Goal: Task Accomplishment & Management: Manage account settings

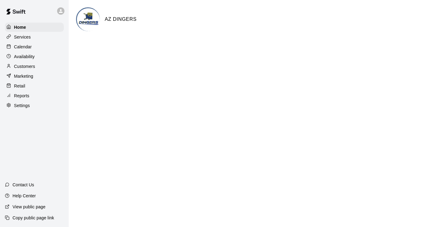
click at [28, 46] on p "Calendar" at bounding box center [23, 47] width 18 height 6
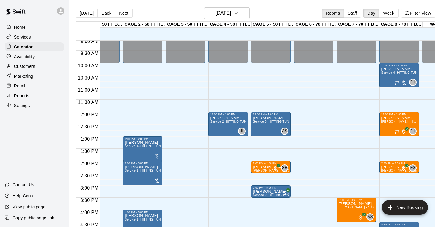
scroll to position [218, 20]
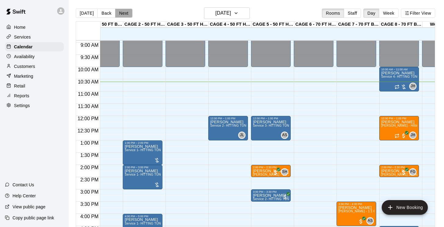
click at [125, 12] on button "Next" at bounding box center [123, 13] width 17 height 9
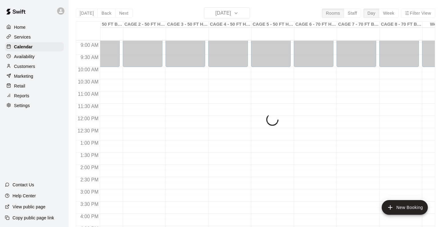
click at [83, 13] on div "Today Back Next Friday Sep 19 Rooms Staff Day Week Filter View CAGE 1 - 50 FT B…" at bounding box center [256, 120] width 360 height 227
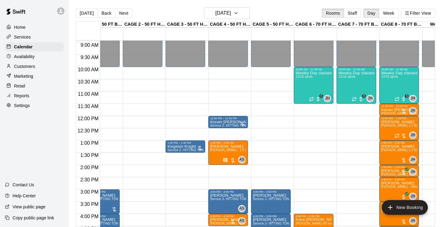
click at [83, 13] on button "Today" at bounding box center [87, 13] width 22 height 9
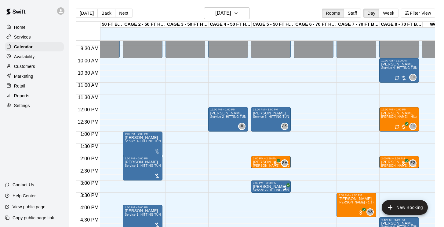
scroll to position [227, 20]
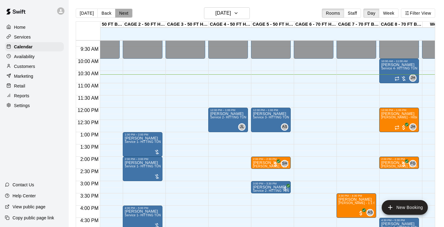
click at [128, 13] on button "Next" at bounding box center [123, 13] width 17 height 9
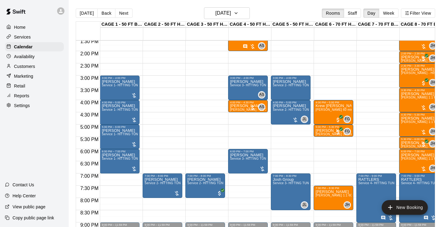
scroll to position [332, 0]
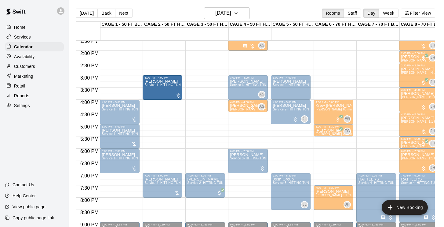
drag, startPoint x: 130, startPoint y: 83, endPoint x: 149, endPoint y: 86, distance: 19.2
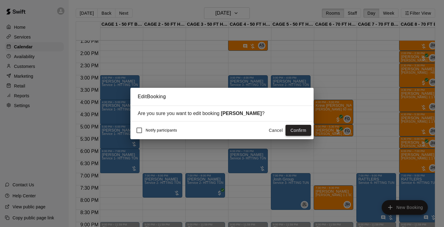
click at [305, 133] on button "Confirm" at bounding box center [299, 130] width 26 height 11
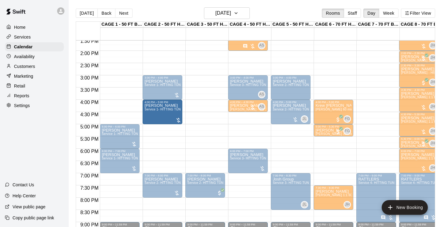
drag, startPoint x: 123, startPoint y: 116, endPoint x: 144, endPoint y: 118, distance: 21.5
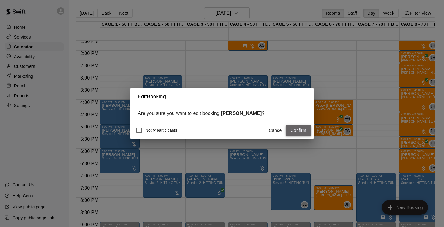
click at [300, 129] on button "Confirm" at bounding box center [299, 130] width 26 height 11
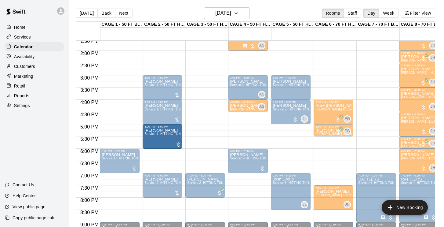
drag, startPoint x: 132, startPoint y: 135, endPoint x: 149, endPoint y: 136, distance: 16.9
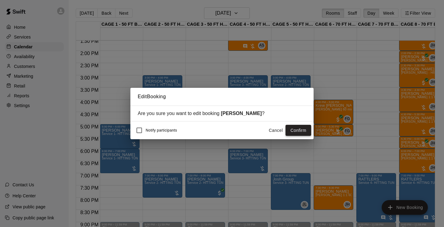
click at [305, 135] on button "Confirm" at bounding box center [299, 130] width 26 height 11
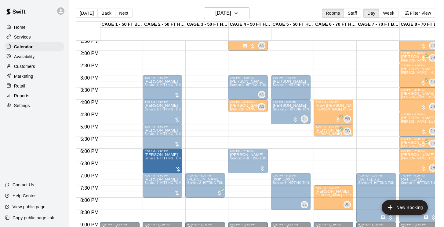
drag, startPoint x: 131, startPoint y: 164, endPoint x: 145, endPoint y: 164, distance: 14.4
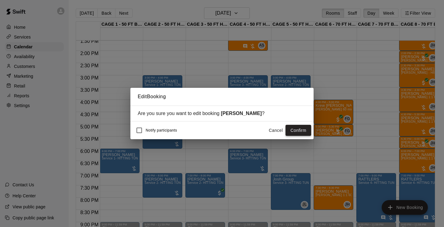
click at [300, 133] on button "Confirm" at bounding box center [299, 130] width 26 height 11
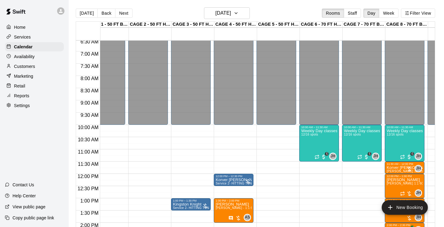
scroll to position [157, 14]
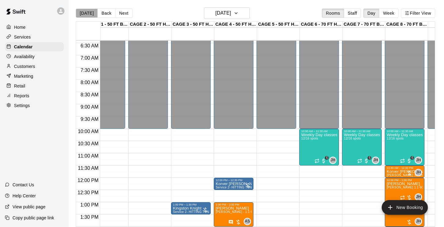
click at [89, 14] on button "[DATE]" at bounding box center [87, 13] width 22 height 9
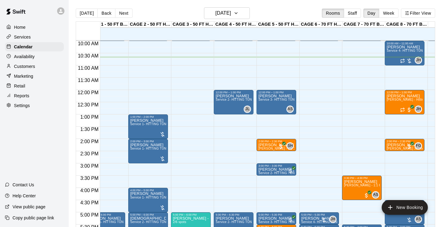
scroll to position [257, 14]
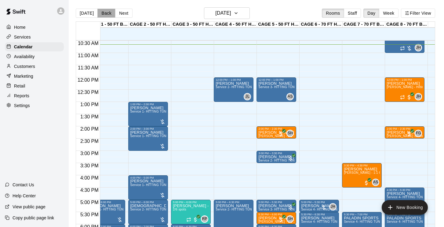
click at [108, 14] on button "Back" at bounding box center [107, 13] width 18 height 9
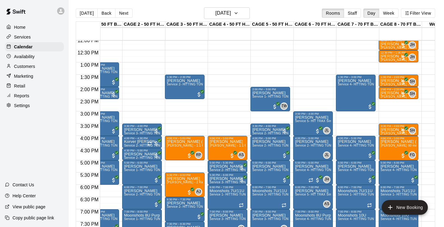
scroll to position [0, 0]
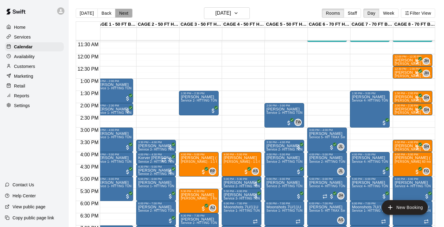
click at [121, 12] on button "Next" at bounding box center [123, 13] width 17 height 9
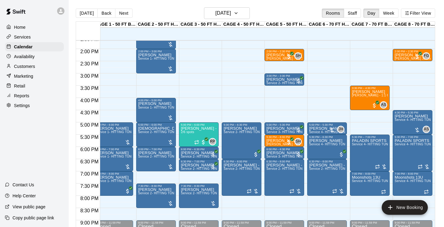
scroll to position [338, 6]
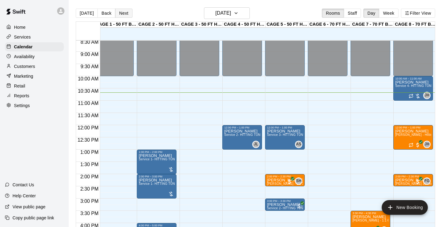
click at [120, 16] on button "Next" at bounding box center [123, 13] width 17 height 9
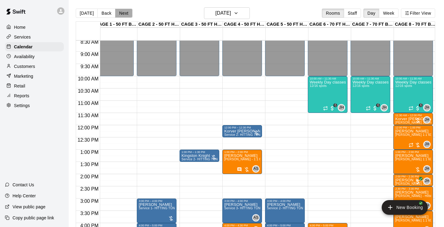
click at [125, 13] on button "Next" at bounding box center [123, 13] width 17 height 9
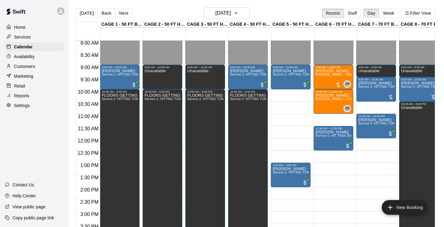
scroll to position [196, 0]
click at [123, 15] on button "Next" at bounding box center [123, 13] width 17 height 9
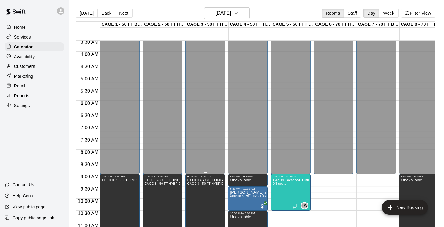
scroll to position [86, 0]
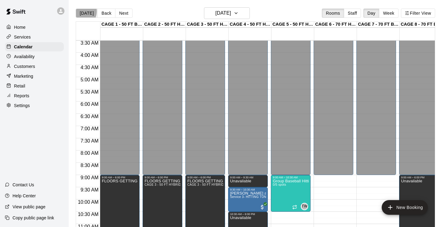
click at [80, 11] on button "[DATE]" at bounding box center [87, 13] width 22 height 9
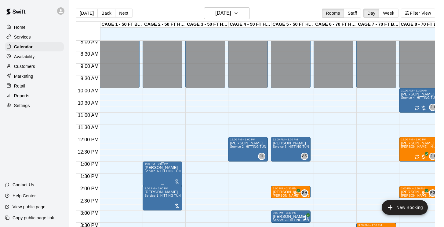
scroll to position [195, 0]
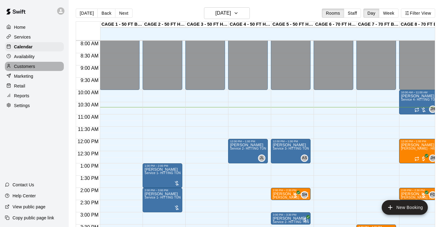
click at [27, 67] on p "Customers" at bounding box center [24, 66] width 21 height 6
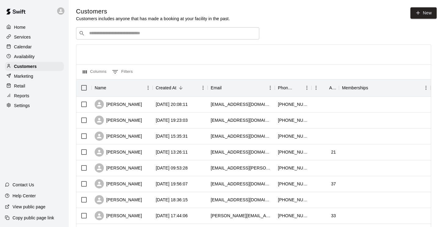
click at [116, 32] on input "Search customers by name or email" at bounding box center [171, 33] width 169 height 6
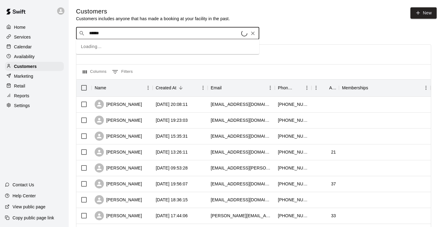
type input "*******"
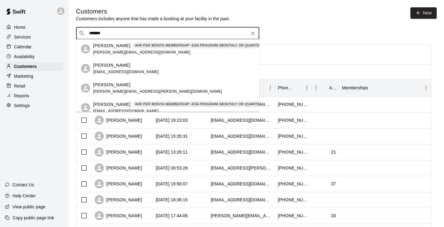
click at [110, 46] on p "Landon McBride" at bounding box center [111, 45] width 37 height 6
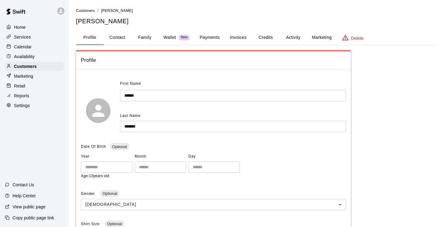
click at [242, 37] on button "Invoices" at bounding box center [239, 37] width 28 height 15
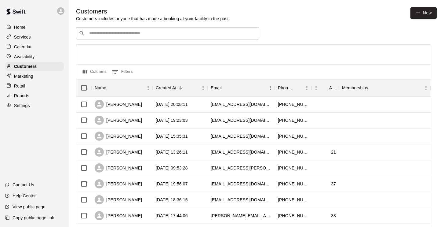
click at [109, 30] on input "Search customers by name or email" at bounding box center [171, 33] width 169 height 6
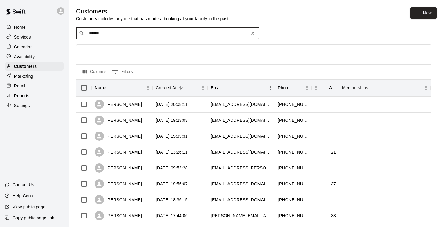
type input "*******"
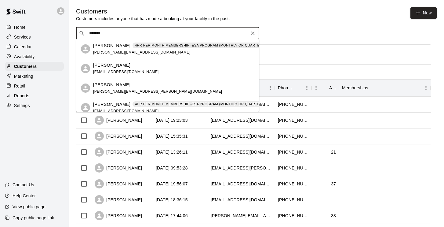
click at [111, 104] on p "Landon MCBRIDE" at bounding box center [111, 104] width 37 height 6
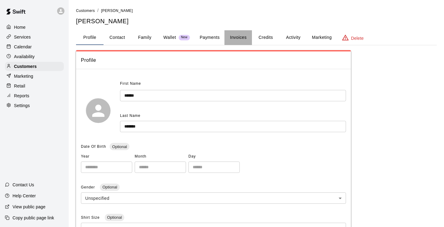
click at [244, 34] on button "Invoices" at bounding box center [239, 37] width 28 height 15
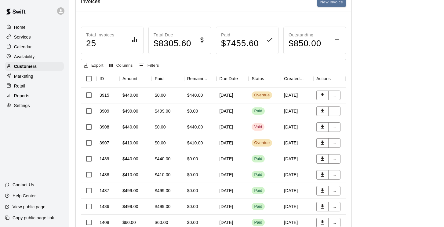
scroll to position [67, 0]
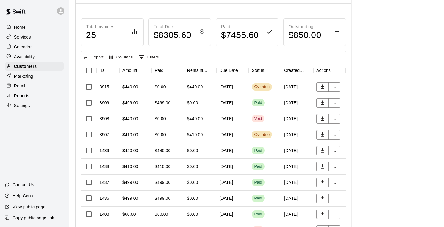
click at [199, 88] on div "$440.00" at bounding box center [195, 87] width 16 height 6
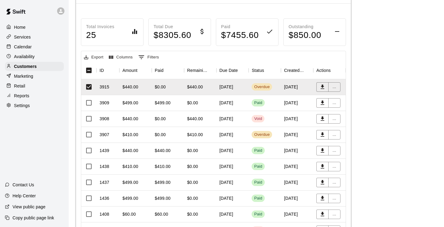
click at [174, 100] on div "$499.00" at bounding box center [168, 103] width 32 height 16
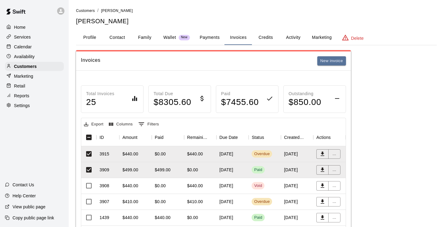
scroll to position [0, 0]
click at [296, 36] on button "Activity" at bounding box center [294, 37] width 28 height 15
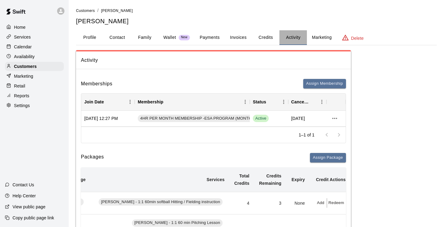
click at [293, 36] on button "Activity" at bounding box center [294, 37] width 28 height 15
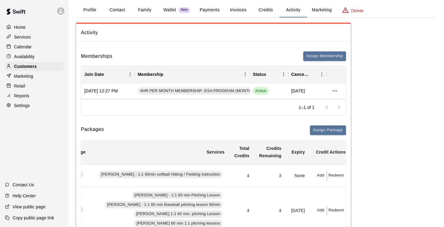
scroll to position [22, 0]
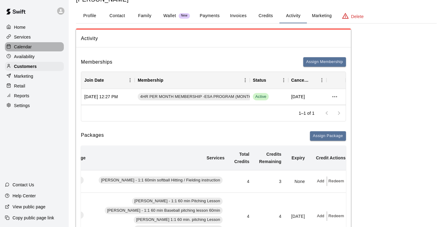
click at [28, 47] on p "Calendar" at bounding box center [23, 47] width 18 height 6
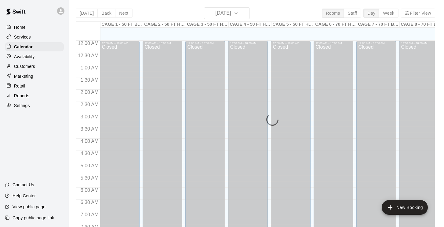
scroll to position [263, 0]
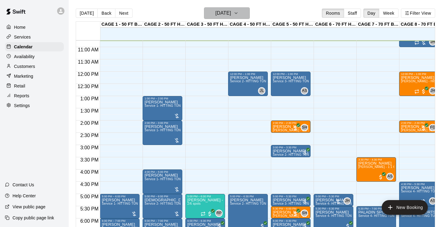
click at [231, 15] on h6 "[DATE]" at bounding box center [223, 13] width 16 height 9
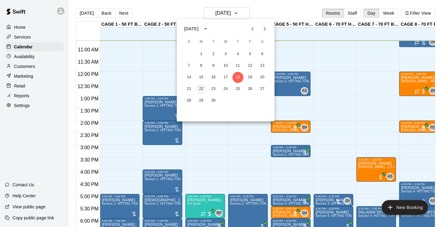
click at [204, 88] on button "22" at bounding box center [201, 88] width 11 height 11
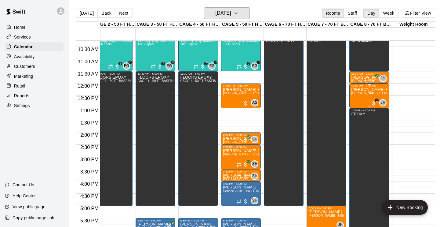
scroll to position [0, 50]
click at [368, 97] on div "Landon MCBRIDE & 1 other John Havird 1:1 60 min. pitching Lesson" at bounding box center [370, 200] width 36 height 227
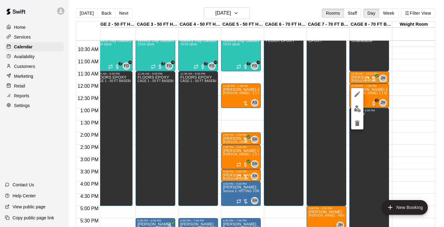
click at [360, 106] on img "edit" at bounding box center [357, 108] width 7 height 7
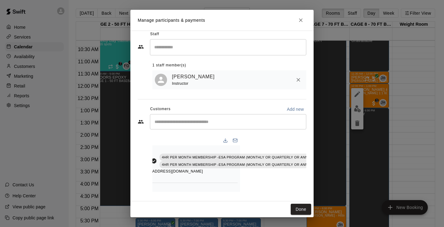
click at [322, 172] on icon "Manage bookings & payment" at bounding box center [324, 174] width 5 height 5
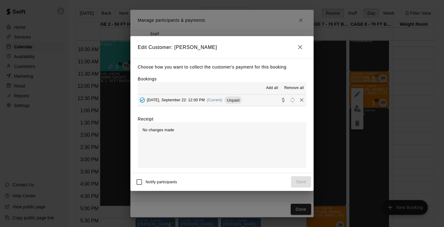
click at [174, 99] on span "Monday, September 22: 12:00 PM" at bounding box center [176, 100] width 58 height 4
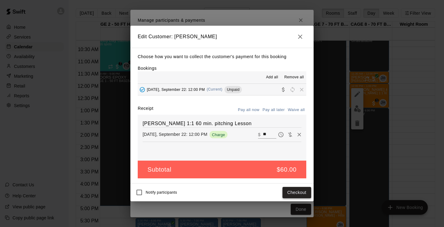
click at [299, 190] on button "Checkout" at bounding box center [297, 192] width 29 height 11
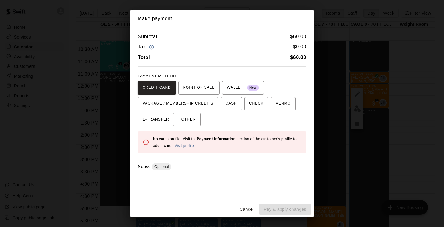
click at [245, 211] on button "Cancel" at bounding box center [247, 209] width 20 height 11
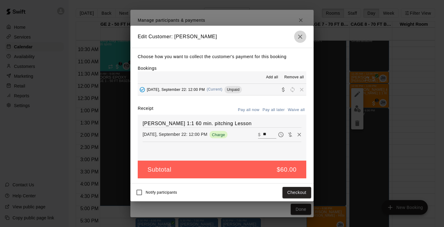
click at [302, 36] on icon "button" at bounding box center [300, 37] width 4 height 4
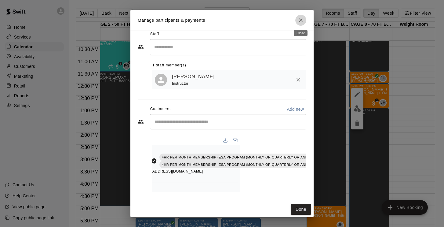
click at [300, 22] on icon "Close" at bounding box center [301, 20] width 4 height 4
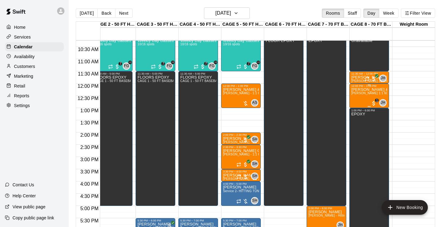
click at [364, 99] on div "Landon MCBRIDE & 1 other John Havird 1:1 60 min. pitching Lesson" at bounding box center [370, 200] width 36 height 227
click at [357, 123] on icon "delete" at bounding box center [357, 123] width 4 height 6
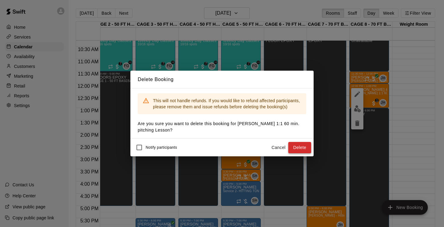
click at [303, 146] on button "Delete" at bounding box center [300, 147] width 23 height 11
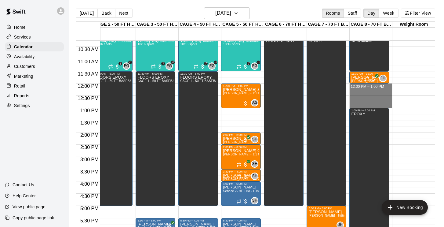
drag, startPoint x: 370, startPoint y: 87, endPoint x: 370, endPoint y: 104, distance: 17.1
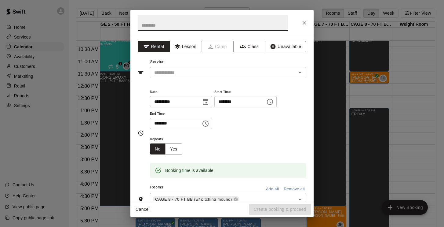
click at [191, 48] on button "Lesson" at bounding box center [186, 46] width 32 height 11
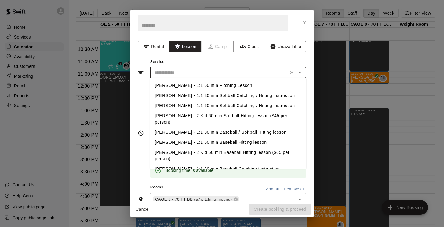
click at [192, 75] on input "text" at bounding box center [219, 73] width 135 height 8
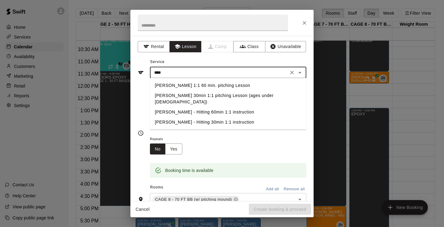
click at [198, 87] on li "[PERSON_NAME] 1:1 60 min. pitching Lesson" at bounding box center [228, 85] width 157 height 10
type input "**********"
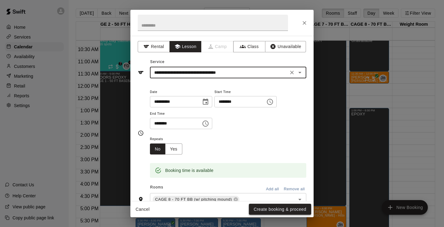
click at [262, 208] on button "Create booking & proceed" at bounding box center [280, 209] width 62 height 11
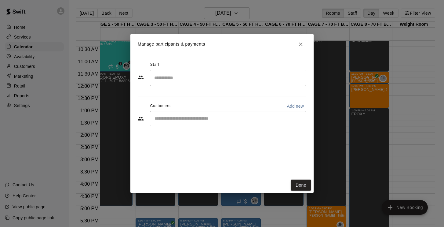
click at [190, 116] on input "Start typing to search customers..." at bounding box center [228, 119] width 151 height 6
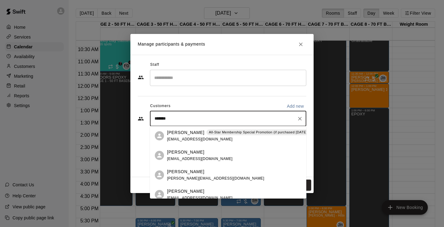
type input "********"
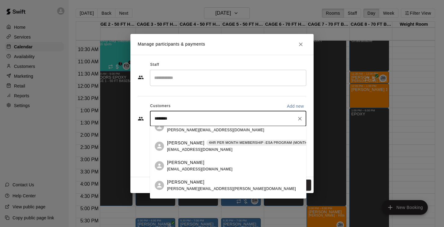
scroll to position [10, 0]
click at [193, 144] on p "Landon MCBRIDE" at bounding box center [185, 142] width 37 height 6
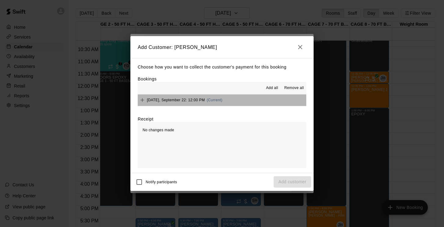
click at [180, 94] on button "Monday, September 22: 12:00 PM (Current)" at bounding box center [222, 99] width 169 height 11
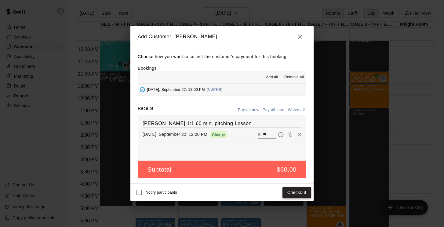
click at [293, 191] on button "Checkout" at bounding box center [297, 192] width 29 height 11
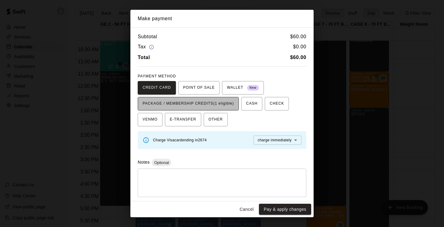
click at [217, 105] on span "PACKAGE / MEMBERSHIP CREDITS (1 eligible)" at bounding box center [188, 104] width 91 height 10
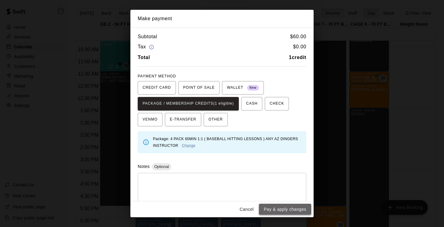
click at [269, 208] on button "Pay & apply changes" at bounding box center [285, 209] width 52 height 11
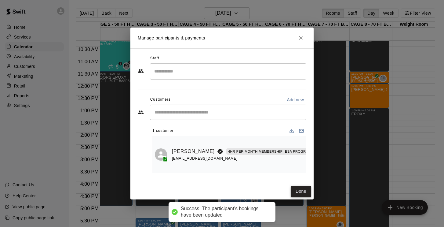
click at [299, 192] on button "Done" at bounding box center [301, 191] width 20 height 11
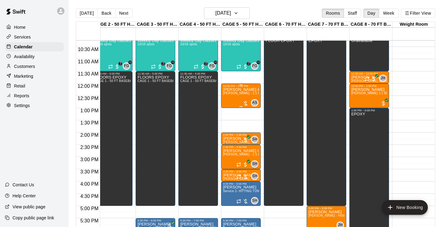
click at [238, 98] on div "Landon MCBRIDE & 1 other Allie Skaggs - 1:1 60min softball Hitting / Fielding i…" at bounding box center [241, 200] width 36 height 227
click at [228, 109] on img "edit" at bounding box center [229, 108] width 7 height 7
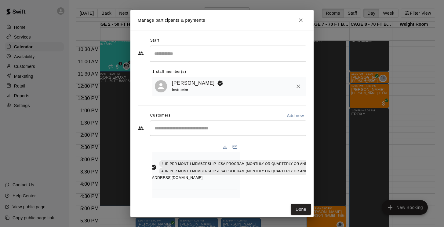
scroll to position [0, 66]
click at [321, 181] on icon "Manage bookings & payment" at bounding box center [324, 181] width 6 height 6
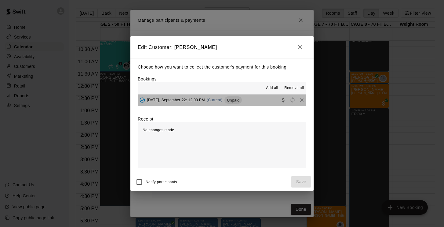
click at [174, 98] on span "Monday, September 22: 12:00 PM" at bounding box center [176, 100] width 58 height 4
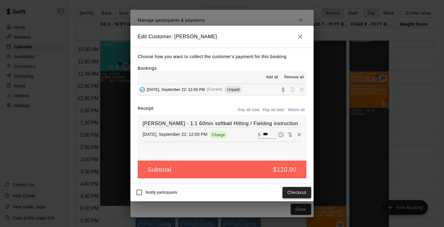
click at [296, 197] on button "Checkout" at bounding box center [297, 192] width 29 height 11
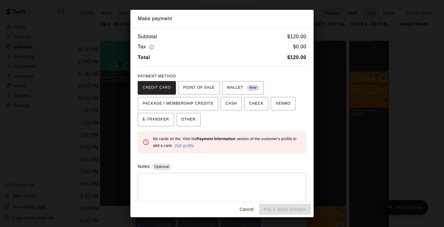
click at [249, 208] on button "Cancel" at bounding box center [247, 209] width 20 height 11
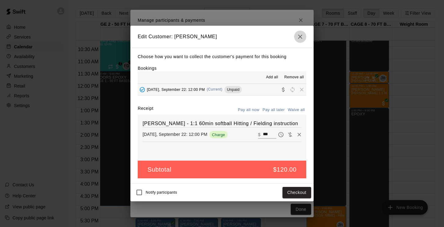
click at [303, 40] on icon "button" at bounding box center [300, 36] width 7 height 7
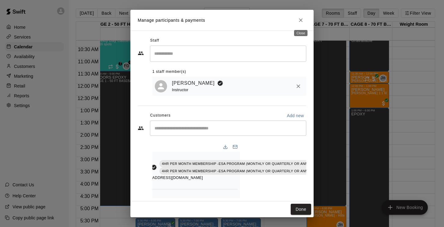
click at [301, 19] on icon "Close" at bounding box center [301, 20] width 6 height 6
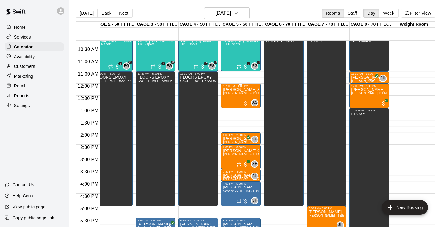
click at [238, 100] on div "Landon MCBRIDE & 1 other Allie Skaggs - 1:1 60min softball Hitting / Fielding i…" at bounding box center [241, 200] width 36 height 227
click at [229, 123] on icon "delete" at bounding box center [229, 123] width 4 height 6
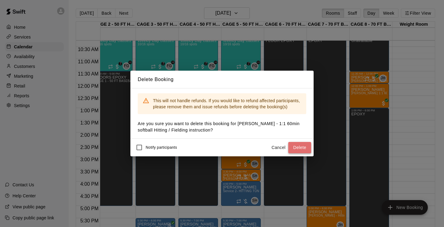
click at [298, 146] on button "Delete" at bounding box center [300, 147] width 23 height 11
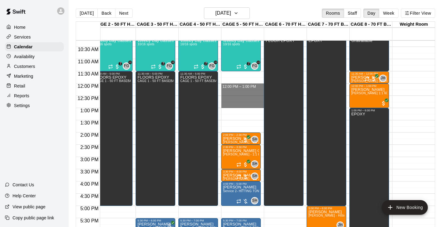
drag, startPoint x: 229, startPoint y: 84, endPoint x: 230, endPoint y: 101, distance: 16.2
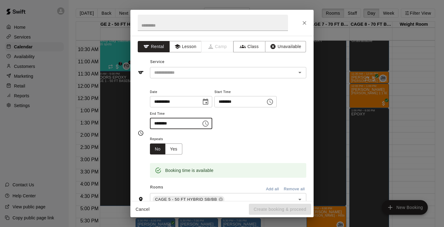
click at [158, 122] on input "********" at bounding box center [173, 123] width 47 height 11
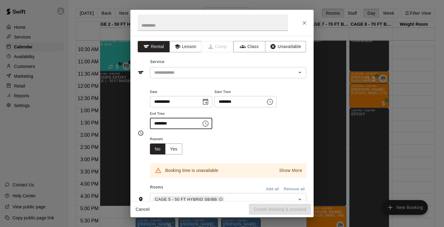
click at [158, 123] on input "********" at bounding box center [173, 123] width 47 height 11
type input "********"
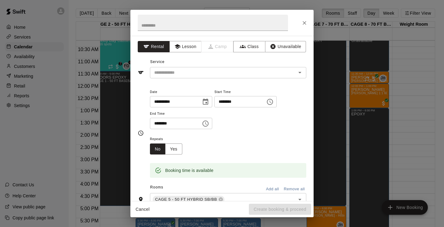
click at [222, 138] on div "Repeats No Yes" at bounding box center [228, 144] width 157 height 19
click at [189, 50] on button "Lesson" at bounding box center [186, 46] width 32 height 11
click at [189, 74] on input "text" at bounding box center [219, 73] width 135 height 8
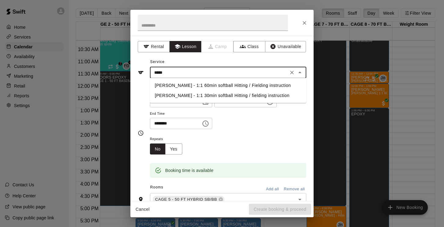
click at [181, 86] on li "[PERSON_NAME] - 1:1 60min softball Hitting / Fielding instruction" at bounding box center [228, 85] width 157 height 10
type input "**********"
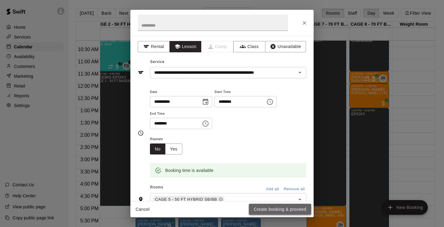
click at [260, 208] on button "Create booking & proceed" at bounding box center [280, 209] width 62 height 11
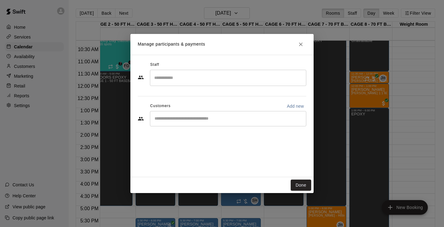
click at [196, 112] on div "​" at bounding box center [228, 118] width 157 height 15
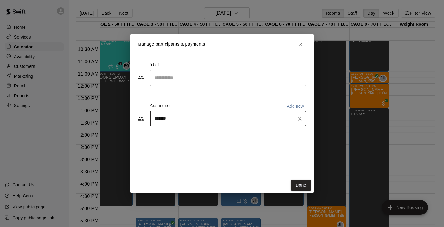
type input "********"
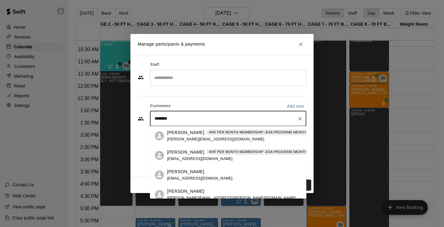
click at [184, 151] on p "Landon MCBRIDE" at bounding box center [185, 152] width 37 height 6
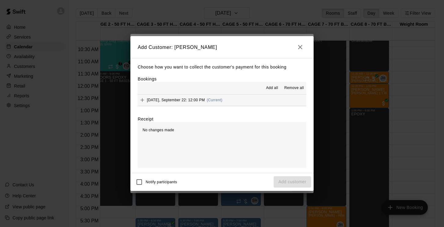
click at [187, 99] on span "Monday, September 22: 12:00 PM" at bounding box center [176, 100] width 58 height 4
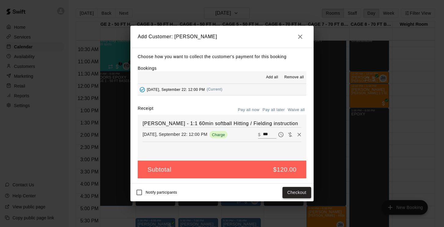
click at [301, 191] on button "Checkout" at bounding box center [297, 192] width 29 height 11
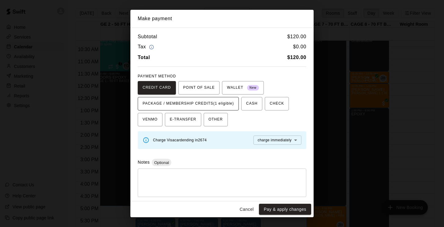
click at [216, 103] on span "PACKAGE / MEMBERSHIP CREDITS (1 eligible)" at bounding box center [188, 104] width 91 height 10
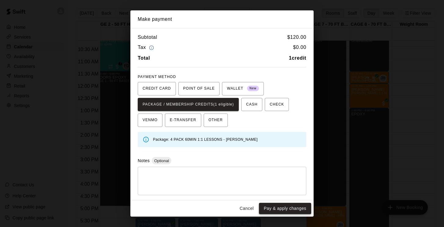
click at [275, 205] on button "Pay & apply changes" at bounding box center [285, 208] width 52 height 11
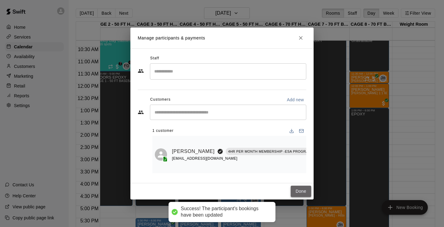
click at [304, 186] on button "Done" at bounding box center [301, 191] width 20 height 11
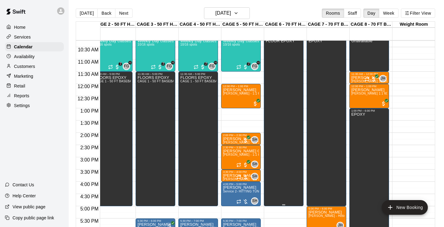
scroll to position [250, 50]
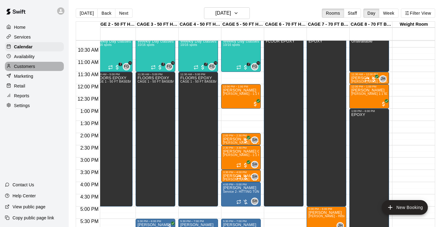
click at [28, 66] on p "Customers" at bounding box center [24, 66] width 21 height 6
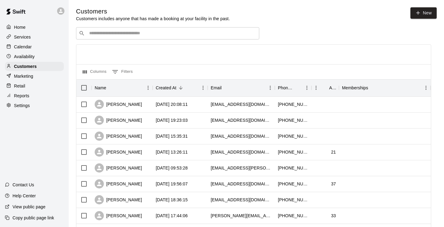
click at [123, 37] on div "​ ​" at bounding box center [167, 33] width 183 height 12
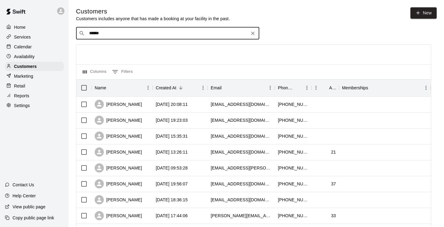
type input "*******"
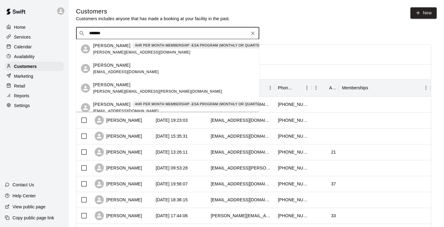
scroll to position [15, 0]
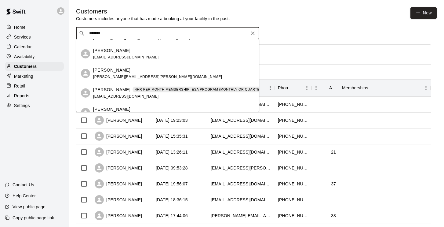
click at [118, 90] on p "Landon MCBRIDE" at bounding box center [111, 90] width 37 height 6
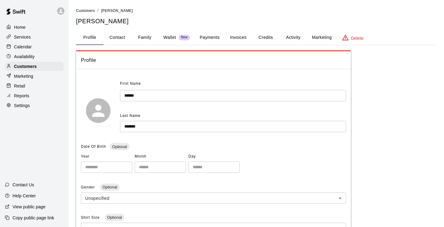
click at [291, 36] on button "Activity" at bounding box center [294, 37] width 28 height 15
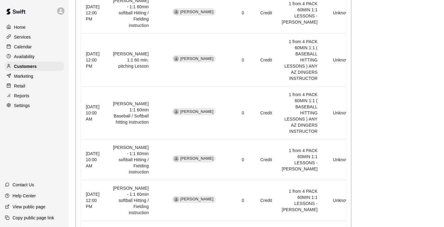
scroll to position [567, 0]
click at [18, 45] on p "Calendar" at bounding box center [23, 47] width 18 height 6
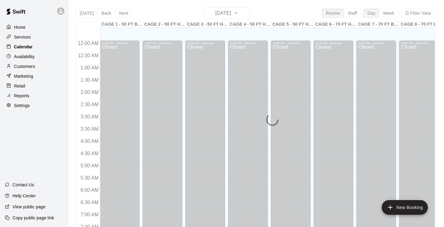
scroll to position [264, 0]
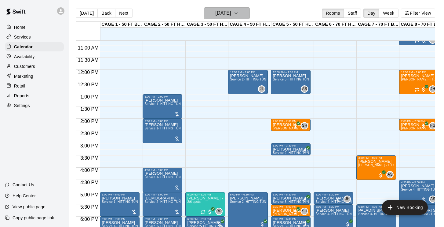
click at [217, 16] on h6 "[DATE]" at bounding box center [223, 13] width 16 height 9
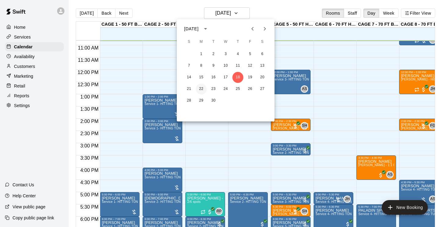
click at [203, 89] on button "22" at bounding box center [201, 88] width 11 height 11
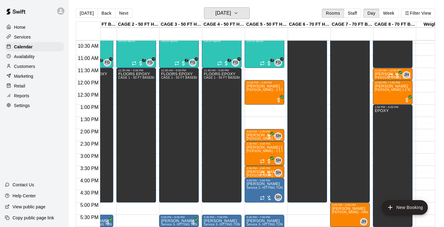
scroll to position [253, 28]
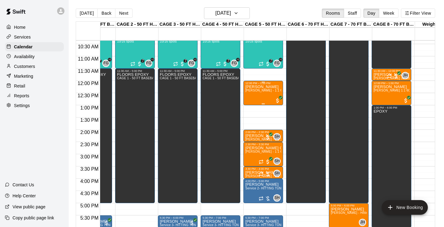
click at [258, 100] on div "Landon MCBRIDE Allie Skaggs - 1:1 60min softball Hitting / Fielding instruction" at bounding box center [263, 198] width 36 height 227
click at [252, 104] on img "edit" at bounding box center [252, 105] width 7 height 7
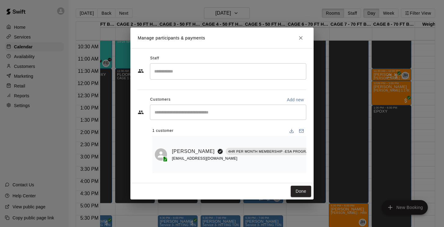
click at [245, 74] on input "Search staff" at bounding box center [228, 71] width 151 height 11
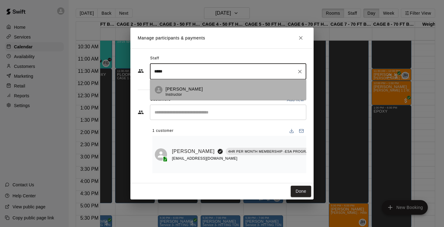
click at [209, 91] on div "Allie Skaggs Instructor" at bounding box center [234, 92] width 136 height 12
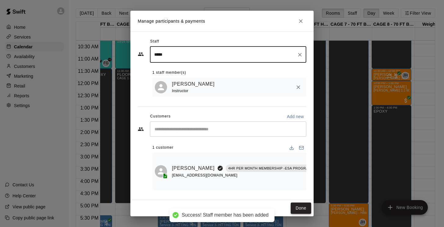
type input "*****"
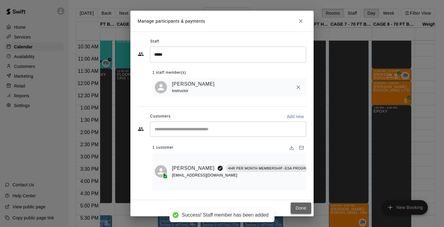
click at [299, 208] on button "Done" at bounding box center [301, 207] width 20 height 11
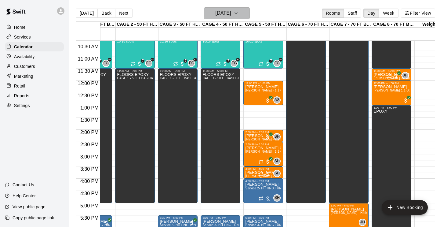
click at [224, 17] on h6 "Monday Sep 22" at bounding box center [223, 13] width 16 height 9
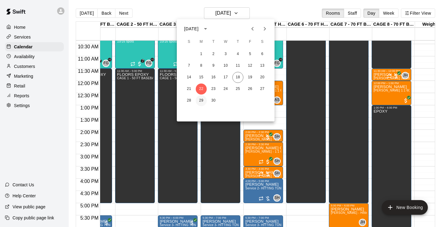
click at [201, 101] on button "29" at bounding box center [201, 100] width 11 height 11
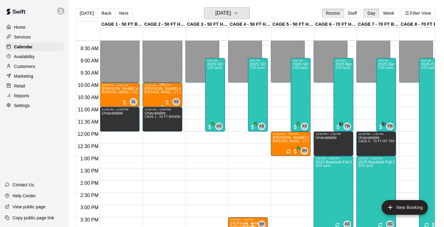
scroll to position [203, 0]
click at [120, 97] on div "Landon MCBRIDE & 1 other Josh Lusby 1:1 60min Baseball / Softball hitting instr…" at bounding box center [120, 200] width 36 height 227
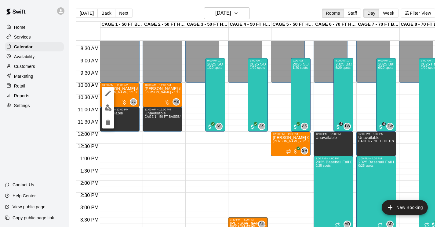
click at [107, 107] on img "edit" at bounding box center [108, 107] width 7 height 7
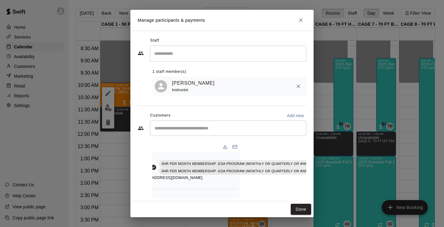
scroll to position [0, 66]
click at [321, 179] on icon "Manage bookings & payment" at bounding box center [324, 181] width 6 height 6
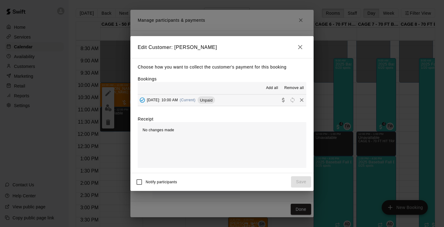
click at [178, 98] on span "Monday, September 29: 10:00 AM" at bounding box center [162, 100] width 31 height 4
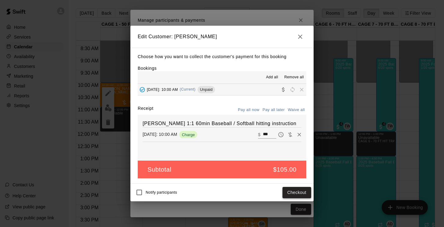
click at [304, 193] on button "Checkout" at bounding box center [297, 192] width 29 height 11
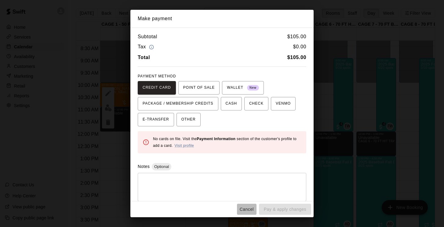
click at [246, 210] on button "Cancel" at bounding box center [247, 209] width 20 height 11
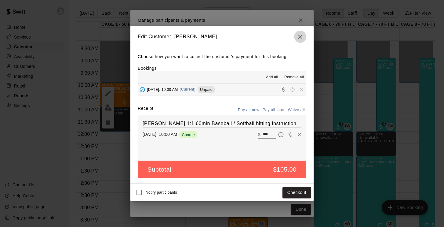
click at [304, 34] on icon "button" at bounding box center [300, 36] width 7 height 7
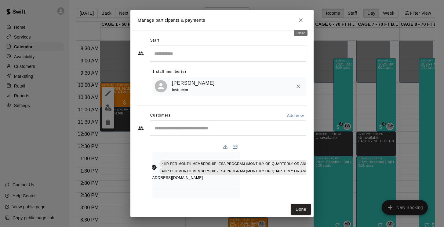
click at [299, 20] on icon "Close" at bounding box center [301, 20] width 6 height 6
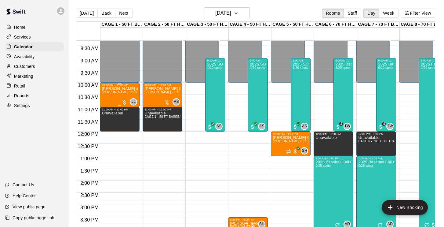
click at [117, 96] on div "Landon MCBRIDE & 1 other Josh Lusby 1:1 60min Baseball / Softball hitting instr…" at bounding box center [120, 200] width 36 height 227
click at [109, 121] on icon "delete" at bounding box center [108, 123] width 4 height 6
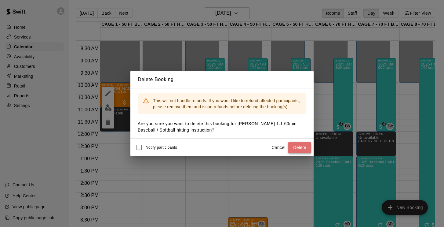
click at [303, 144] on button "Delete" at bounding box center [300, 147] width 23 height 11
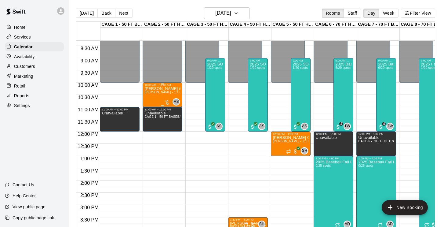
click at [164, 96] on div "Landon MCBRIDE & 1 other Allie Skaggs - 1:1 60min softball Hitting / Fielding i…" at bounding box center [163, 200] width 36 height 227
click at [153, 123] on icon "delete" at bounding box center [151, 123] width 4 height 6
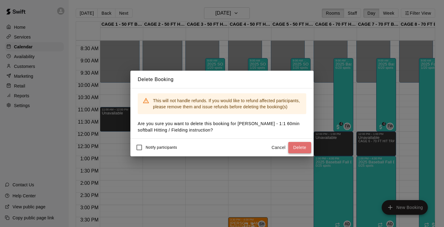
click at [298, 148] on button "Delete" at bounding box center [300, 147] width 23 height 11
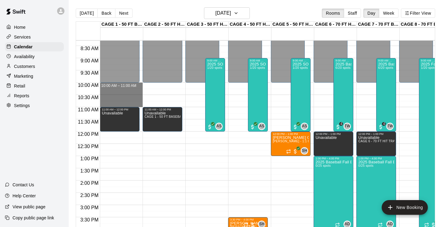
drag, startPoint x: 119, startPoint y: 86, endPoint x: 120, endPoint y: 103, distance: 16.8
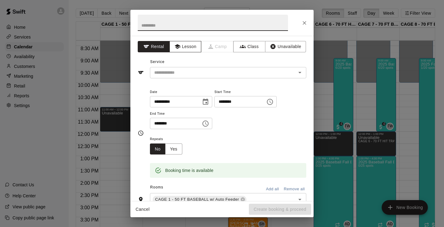
click at [193, 47] on button "Lesson" at bounding box center [186, 46] width 32 height 11
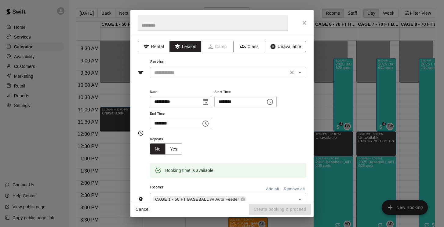
click at [184, 71] on input "text" at bounding box center [219, 73] width 135 height 8
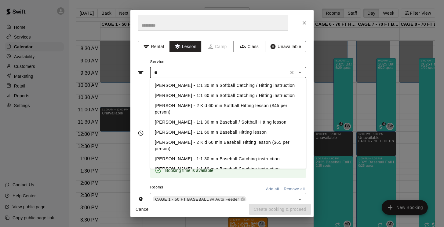
type input "*"
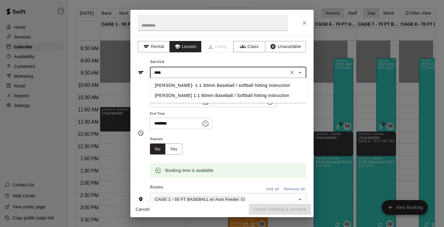
click at [170, 95] on li "[PERSON_NAME] 1:1 60min Baseball / Softball hitting instruction" at bounding box center [228, 95] width 157 height 10
type input "**********"
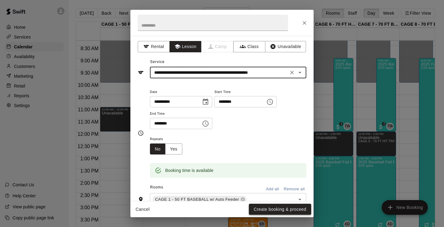
click at [271, 208] on button "Create booking & proceed" at bounding box center [280, 209] width 62 height 11
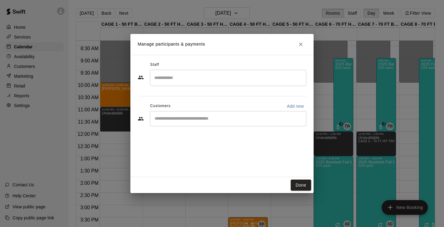
click at [203, 120] on input "Start typing to search customers..." at bounding box center [228, 119] width 151 height 6
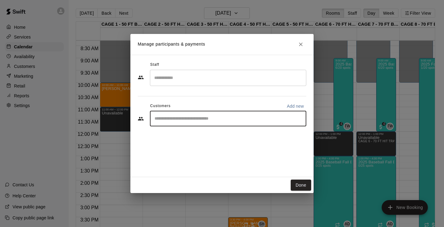
type input "*"
type input "*******"
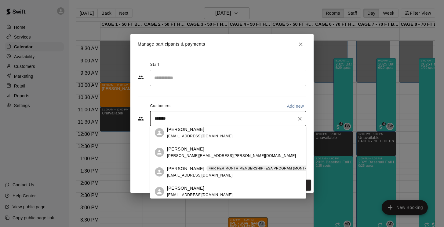
scroll to position [23, 0]
click at [186, 167] on p "Landon MCBRIDE" at bounding box center [185, 168] width 37 height 6
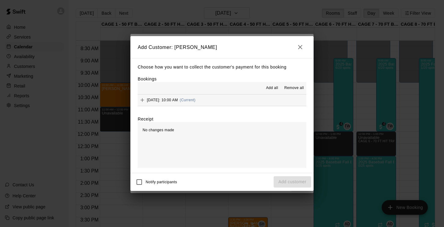
click at [178, 101] on span "Monday, September 29: 10:00 AM" at bounding box center [162, 100] width 31 height 4
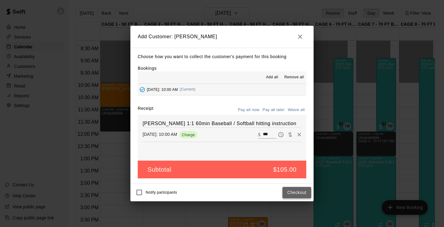
click at [294, 194] on button "Checkout" at bounding box center [297, 192] width 29 height 11
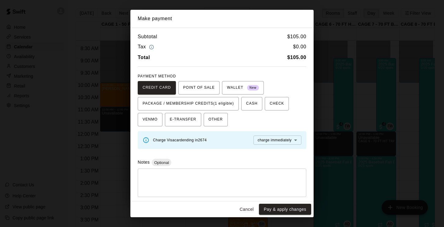
click at [217, 110] on div "CREDIT CARD POINT OF SALE WALLET New PACKAGE / MEMBERSHIP CREDITS (1 eligible) …" at bounding box center [222, 103] width 169 height 45
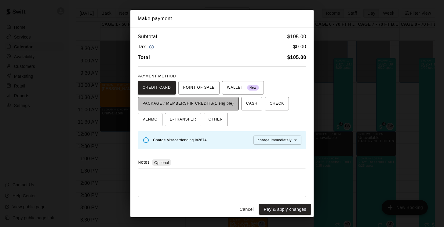
click at [215, 104] on span "PACKAGE / MEMBERSHIP CREDITS (1 eligible)" at bounding box center [188, 104] width 91 height 10
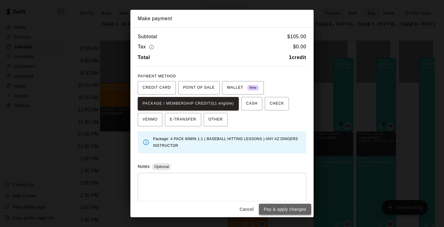
click at [282, 210] on button "Pay & apply changes" at bounding box center [285, 209] width 52 height 11
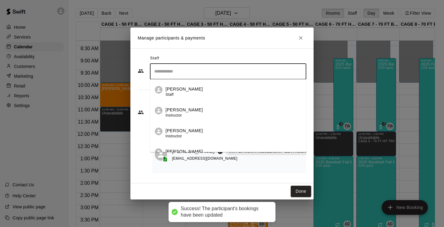
click at [212, 70] on input "Search staff" at bounding box center [228, 71] width 151 height 11
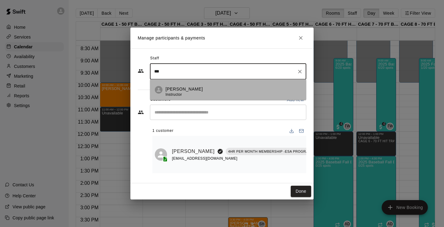
click at [179, 93] on span "Instructor" at bounding box center [174, 94] width 17 height 4
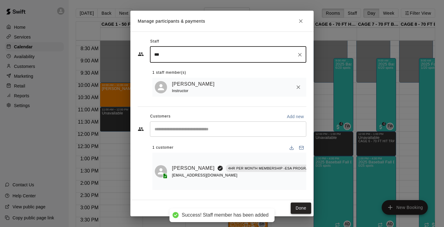
type input "***"
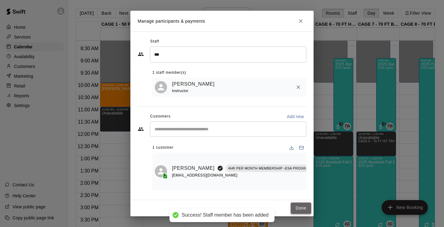
click at [300, 210] on button "Done" at bounding box center [301, 207] width 20 height 11
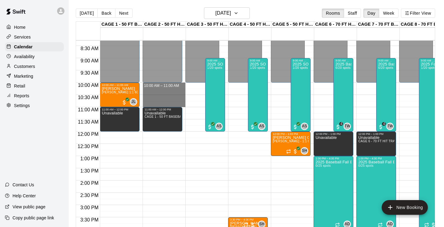
drag, startPoint x: 171, startPoint y: 85, endPoint x: 170, endPoint y: 102, distance: 16.8
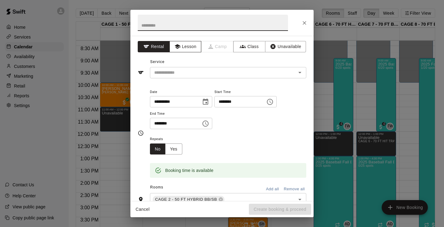
click at [196, 46] on button "Lesson" at bounding box center [186, 46] width 32 height 11
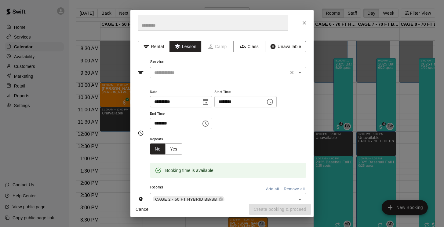
click at [186, 73] on input "text" at bounding box center [219, 73] width 135 height 8
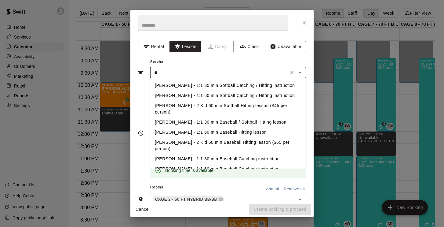
scroll to position [0, 0]
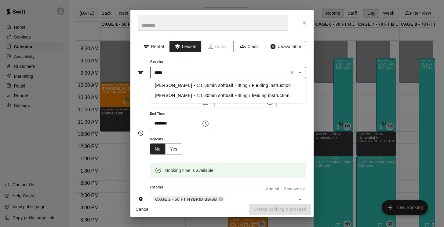
click at [179, 85] on li "[PERSON_NAME] - 1:1 60min softball Hitting / Fielding instruction" at bounding box center [228, 85] width 157 height 10
type input "**********"
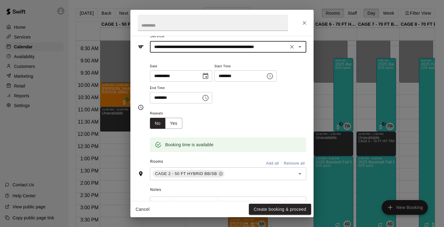
scroll to position [26, 0]
click at [258, 209] on button "Create booking & proceed" at bounding box center [280, 209] width 62 height 11
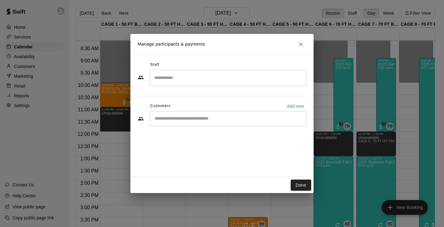
click at [173, 119] on input "Start typing to search customers..." at bounding box center [228, 119] width 151 height 6
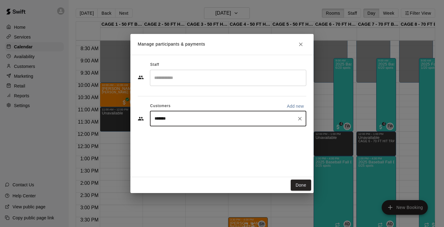
type input "********"
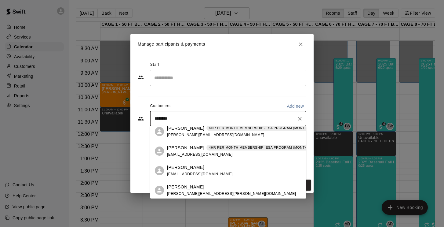
scroll to position [6, 0]
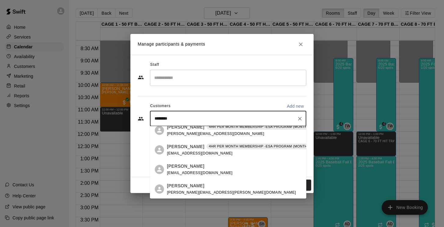
click at [191, 149] on p "Landon MCBRIDE" at bounding box center [185, 146] width 37 height 6
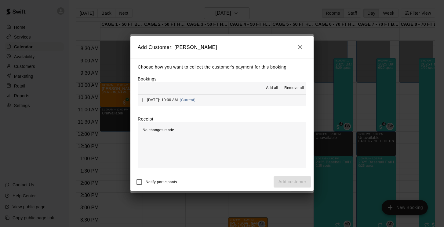
click at [185, 97] on div "Monday, September 29: 10:00 AM (Current)" at bounding box center [167, 99] width 58 height 9
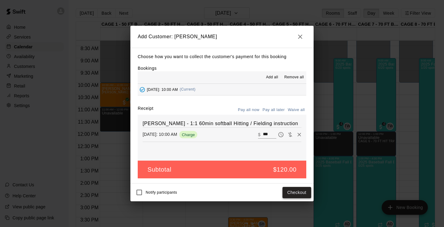
click at [296, 191] on button "Checkout" at bounding box center [297, 192] width 29 height 11
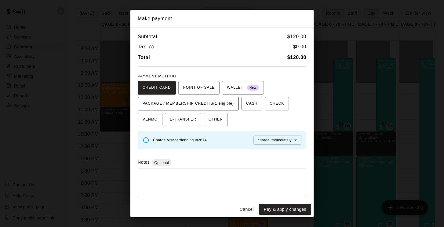
click at [219, 103] on span "PACKAGE / MEMBERSHIP CREDITS (1 eligible)" at bounding box center [188, 104] width 91 height 10
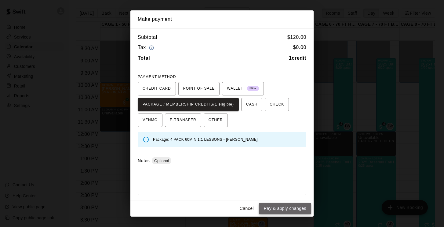
click at [271, 206] on button "Pay & apply changes" at bounding box center [285, 208] width 52 height 11
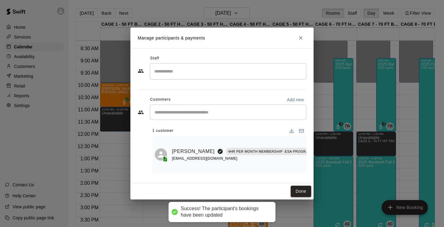
click at [303, 190] on button "Done" at bounding box center [301, 191] width 20 height 11
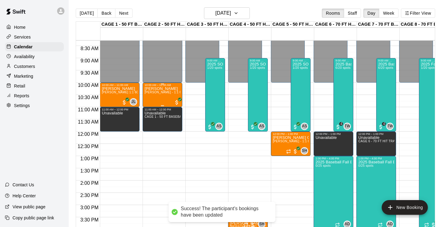
click at [158, 95] on div "Landon MCBRIDE Allie Skaggs - 1:1 60min softball Hitting / Fielding instruction" at bounding box center [163, 200] width 36 height 227
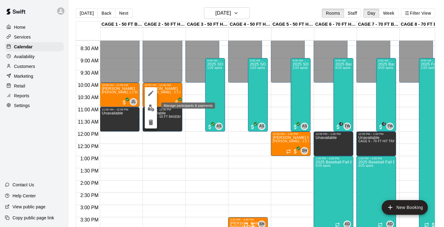
click at [149, 103] on button "edit" at bounding box center [151, 108] width 12 height 12
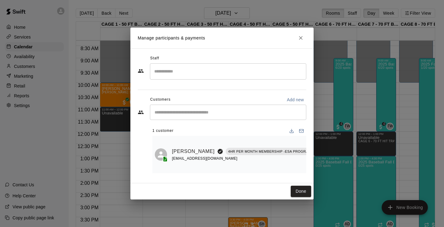
click at [173, 72] on input "Search staff" at bounding box center [228, 71] width 151 height 11
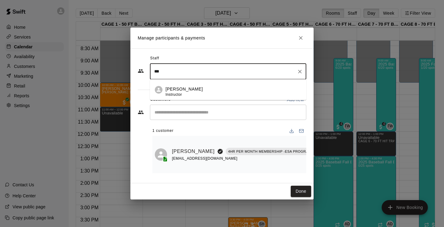
click at [168, 92] on div "Allie Skaggs Instructor" at bounding box center [184, 92] width 37 height 12
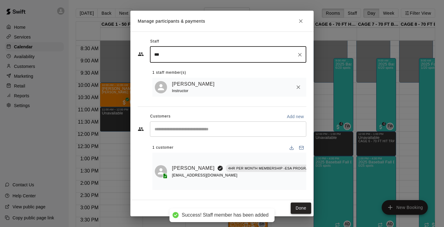
type input "***"
click at [299, 210] on button "Done" at bounding box center [301, 207] width 20 height 11
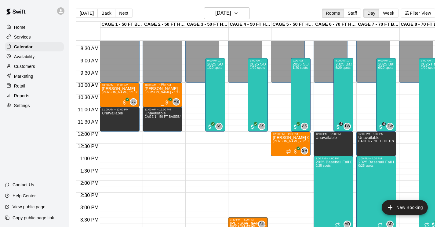
click at [154, 98] on div "Landon MCBRIDE Allie Skaggs - 1:1 60min softball Hitting / Fielding instruction" at bounding box center [163, 200] width 36 height 227
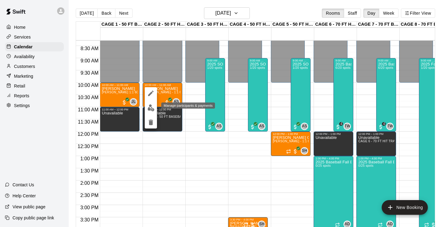
click at [151, 108] on img "edit" at bounding box center [151, 107] width 7 height 7
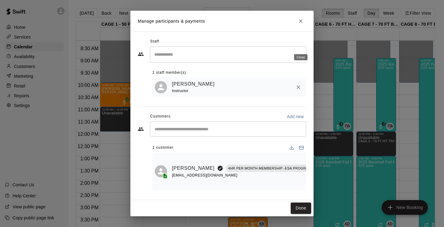
click at [302, 45] on div "Staff" at bounding box center [222, 42] width 169 height 10
click at [298, 209] on button "Done" at bounding box center [301, 207] width 20 height 11
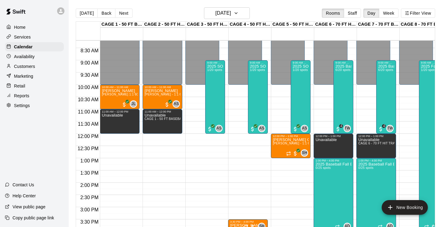
scroll to position [202, 0]
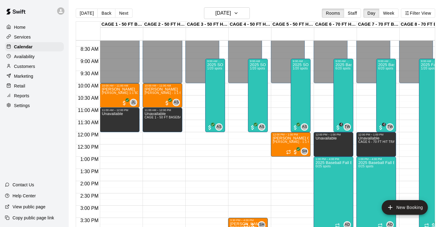
click at [31, 67] on p "Customers" at bounding box center [24, 66] width 21 height 6
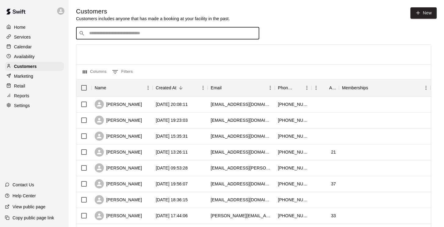
click at [185, 33] on input "Search customers by name or email" at bounding box center [171, 33] width 169 height 6
type input "******"
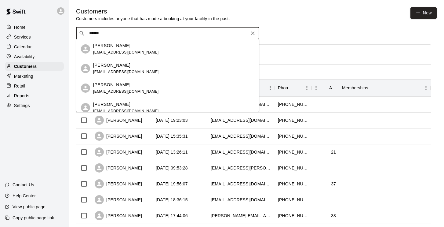
click at [147, 51] on div "Noah Herrera dherrera3@gmail.com" at bounding box center [173, 48] width 161 height 13
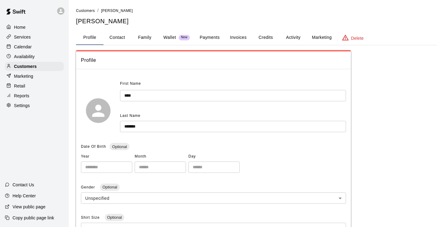
click at [239, 38] on button "Invoices" at bounding box center [239, 37] width 28 height 15
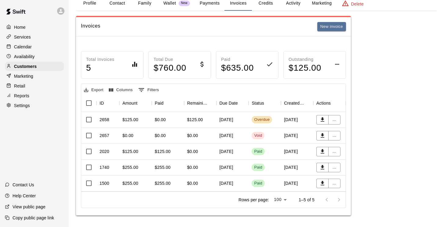
scroll to position [34, 0]
click at [236, 121] on div "August 24, 2025" at bounding box center [233, 120] width 32 height 16
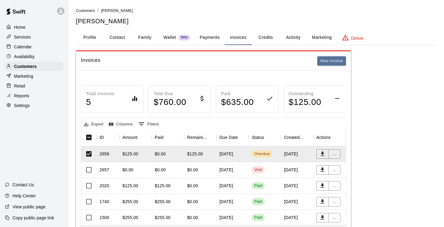
scroll to position [0, 0]
click at [292, 33] on button "Activity" at bounding box center [294, 37] width 28 height 15
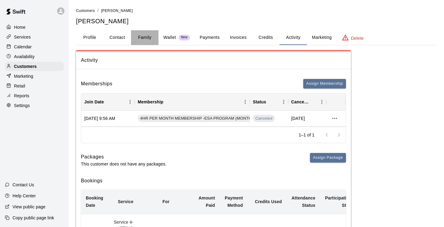
click at [149, 37] on button "Family" at bounding box center [145, 37] width 28 height 15
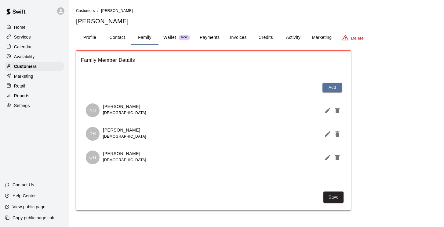
click at [218, 38] on button "Payments" at bounding box center [210, 37] width 30 height 15
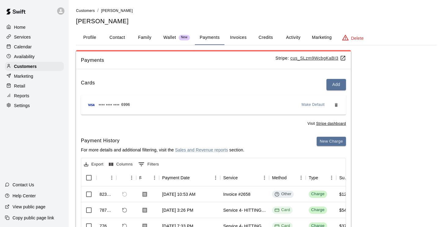
click at [310, 58] on u "cus_SLzm9WcbgKaBI3" at bounding box center [319, 58] width 56 height 5
click at [291, 36] on button "Activity" at bounding box center [294, 37] width 28 height 15
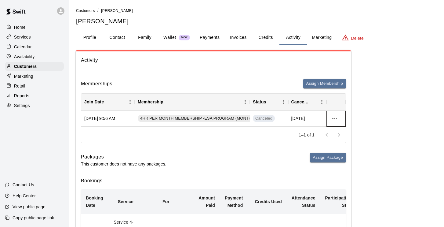
click at [329, 117] on div at bounding box center [336, 119] width 19 height 16
click at [334, 118] on icon "more actions" at bounding box center [334, 118] width 7 height 7
click at [270, 133] on div at bounding box center [222, 113] width 444 height 227
click at [301, 102] on div "Cancel Date" at bounding box center [301, 101] width 18 height 17
click at [320, 99] on icon "Menu" at bounding box center [322, 102] width 6 height 6
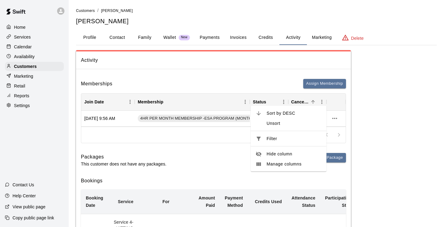
click at [274, 139] on span "Filter" at bounding box center [294, 138] width 55 height 6
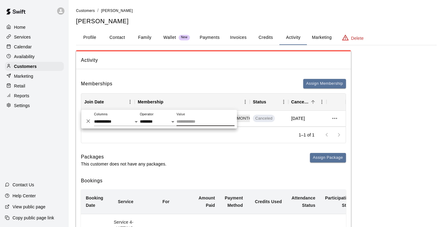
click at [198, 124] on input "Value" at bounding box center [206, 121] width 58 height 9
select select "**********"
click at [197, 120] on input "Value" at bounding box center [206, 121] width 58 height 9
click at [336, 116] on icon "more actions" at bounding box center [334, 118] width 7 height 7
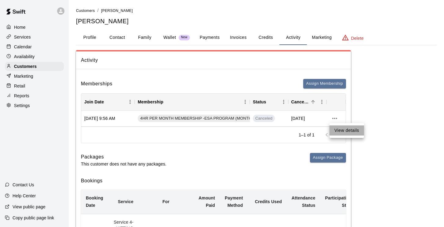
click at [348, 128] on li "View details" at bounding box center [347, 130] width 35 height 10
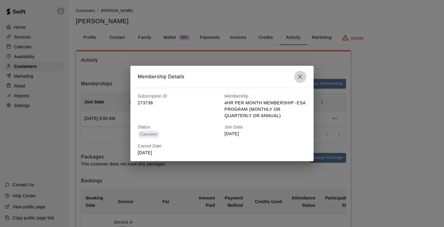
click at [301, 76] on icon "button" at bounding box center [300, 77] width 4 height 4
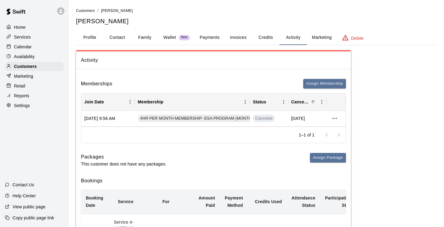
click at [262, 136] on div "1–1 of 1" at bounding box center [213, 135] width 265 height 16
click at [25, 45] on p "Calendar" at bounding box center [23, 47] width 18 height 6
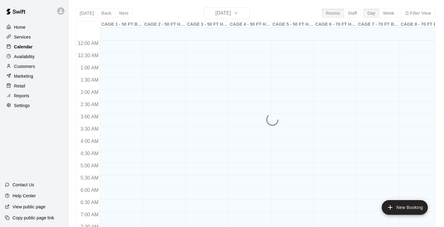
scroll to position [267, 0]
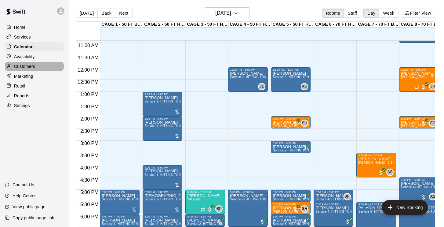
click at [25, 66] on p "Customers" at bounding box center [24, 66] width 21 height 6
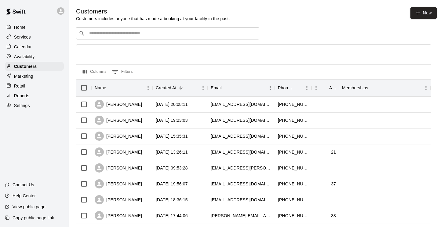
click at [130, 34] on input "Search customers by name or email" at bounding box center [171, 33] width 169 height 6
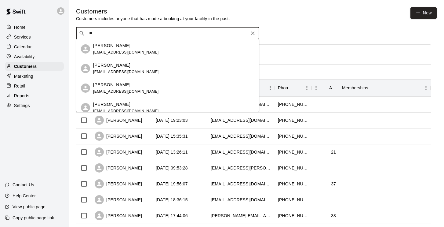
type input "*"
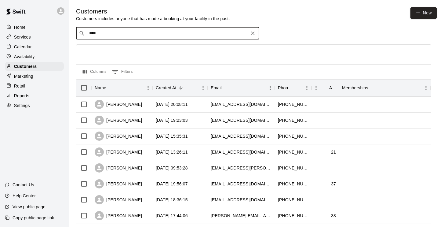
type input "*****"
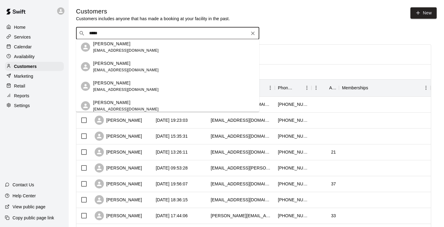
scroll to position [43, 0]
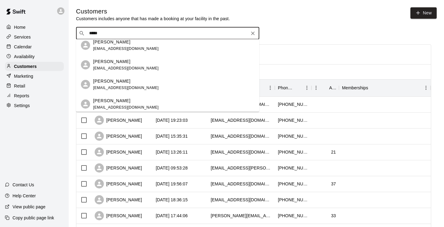
click at [120, 64] on p "Noah Herrera" at bounding box center [111, 61] width 37 height 6
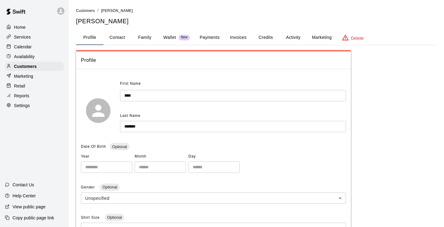
click at [298, 37] on button "Activity" at bounding box center [294, 37] width 28 height 15
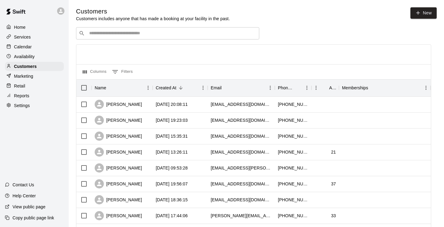
click at [121, 37] on div "​ ​" at bounding box center [167, 33] width 183 height 12
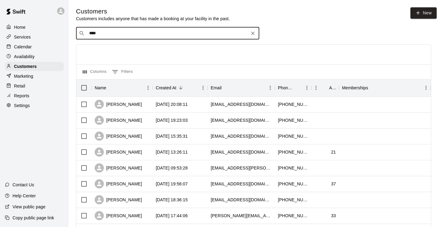
type input "*****"
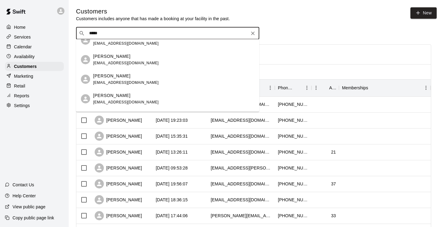
scroll to position [48, 0]
click at [128, 79] on div "Dawson Herrera dherrera3@gmail.com" at bounding box center [126, 78] width 66 height 13
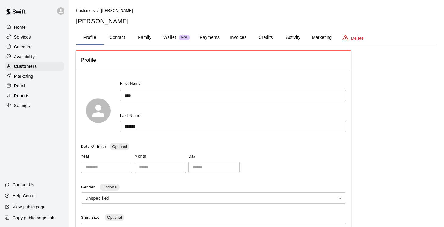
click at [296, 36] on button "Activity" at bounding box center [294, 37] width 28 height 15
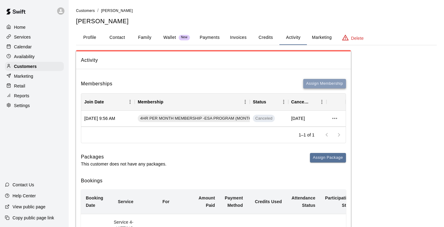
click at [329, 84] on button "Assign Membership" at bounding box center [325, 83] width 43 height 9
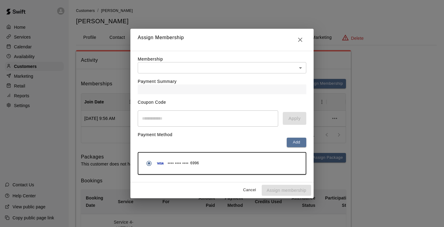
click at [215, 74] on div "Payment Summary" at bounding box center [222, 83] width 169 height 21
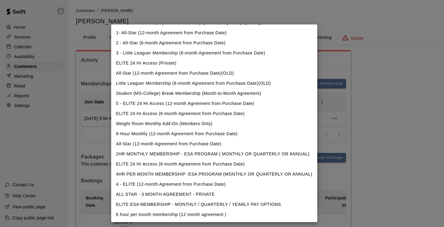
scroll to position [9, 0]
click at [141, 204] on li "ELITE ESA MEMBERSHIP - MONTHLY / QUARTERLY / YEARLY PAY OPTIONS" at bounding box center [214, 204] width 206 height 10
type input "**********"
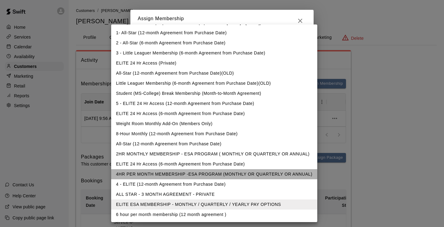
click at [136, 175] on li "4HR PER MONTH MEMBERSHIP -ESA PROGRAM (MONTHLY OR QUARTERLY OR ANNUAL)" at bounding box center [214, 174] width 206 height 10
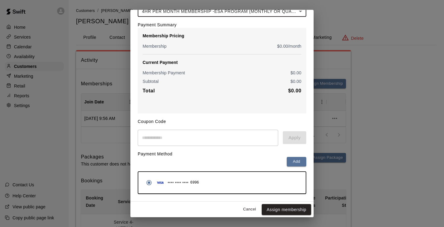
scroll to position [37, 0]
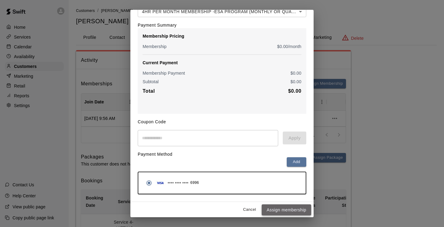
click at [280, 209] on button "Assign membership" at bounding box center [287, 209] width 50 height 11
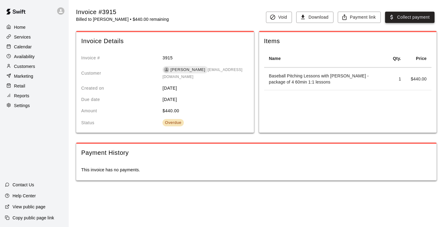
click at [407, 16] on button "Collect payment" at bounding box center [410, 17] width 50 height 11
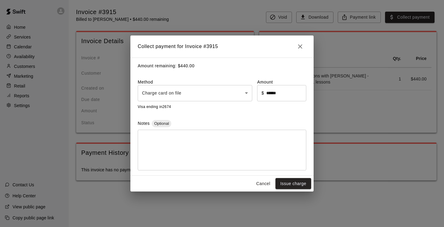
click at [202, 93] on body "Home Services Calendar Availability Customers Marketing Retail Reports Settings…" at bounding box center [222, 96] width 444 height 193
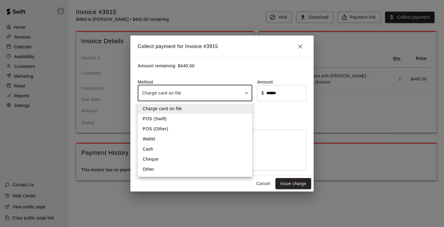
click at [164, 170] on li "Other" at bounding box center [195, 169] width 115 height 10
type input "*****"
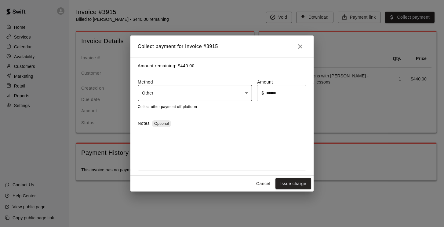
click at [170, 140] on textarea at bounding box center [222, 149] width 160 height 31
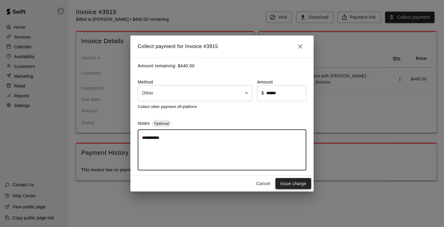
type textarea "**********"
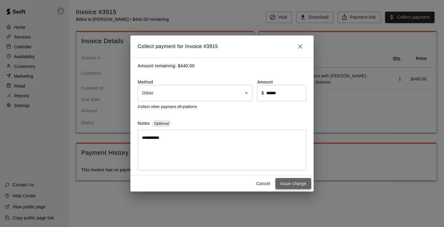
click at [305, 182] on button "Issue charge" at bounding box center [294, 183] width 36 height 11
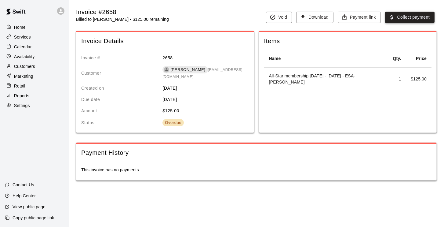
click at [411, 20] on button "Collect payment" at bounding box center [410, 17] width 50 height 11
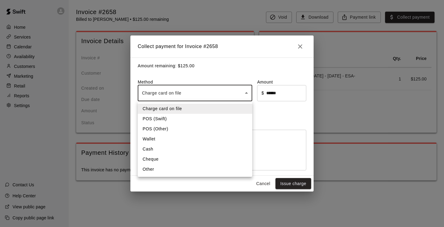
click at [202, 92] on body "Home Services Calendar Availability Customers Marketing Retail Reports Settings…" at bounding box center [222, 96] width 444 height 193
click at [167, 171] on li "Other" at bounding box center [195, 169] width 115 height 10
type input "*****"
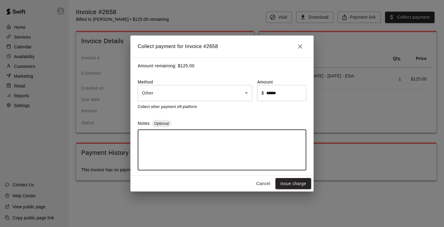
click at [186, 135] on textarea at bounding box center [222, 149] width 160 height 31
type textarea "**********"
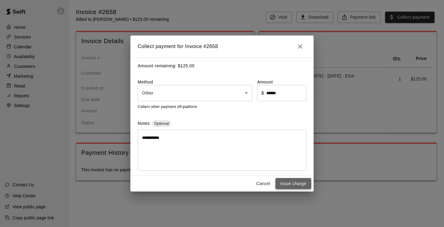
click at [292, 186] on button "Issue charge" at bounding box center [294, 183] width 36 height 11
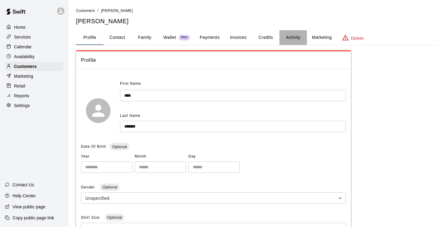
click at [291, 39] on button "Activity" at bounding box center [294, 37] width 28 height 15
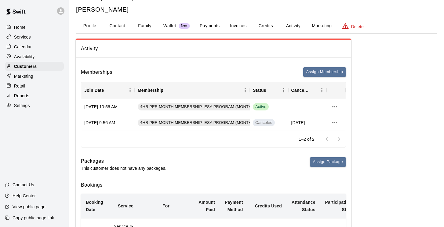
scroll to position [10, 0]
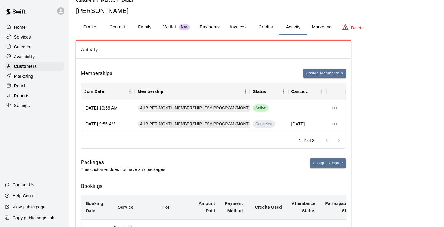
click at [215, 28] on button "Payments" at bounding box center [210, 27] width 30 height 15
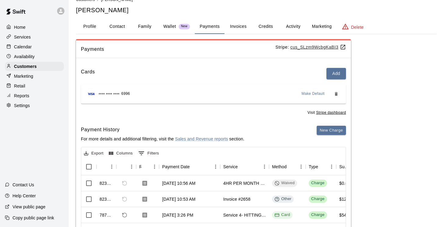
scroll to position [10, 0]
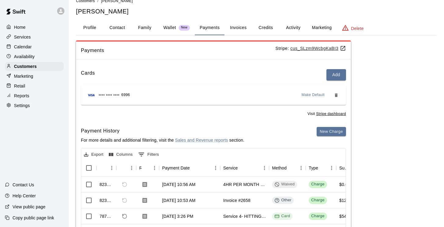
click at [305, 49] on u "cus_SLzm9WcbgKaBI3" at bounding box center [319, 48] width 56 height 5
click at [21, 49] on p "Calendar" at bounding box center [23, 47] width 18 height 6
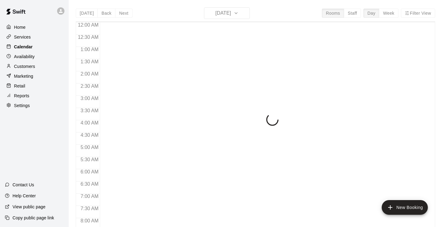
scroll to position [268, 0]
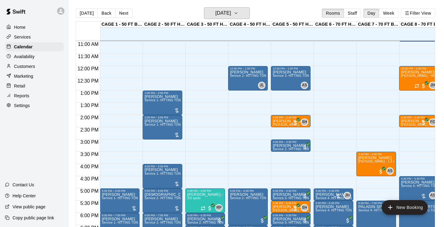
click at [220, 9] on h6 "Thursday Sep 18" at bounding box center [223, 13] width 16 height 9
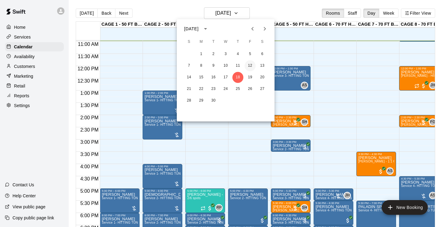
click at [251, 64] on button "12" at bounding box center [250, 65] width 11 height 11
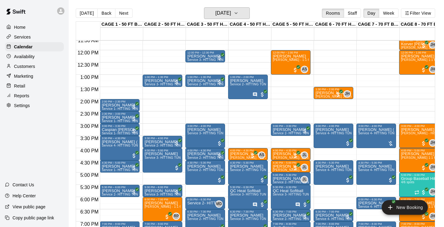
scroll to position [285, 0]
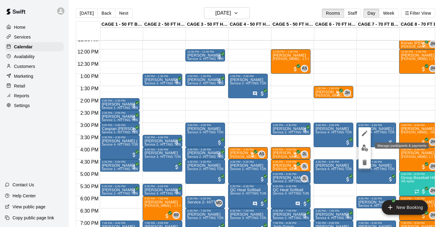
click at [365, 145] on img "edit" at bounding box center [365, 147] width 7 height 7
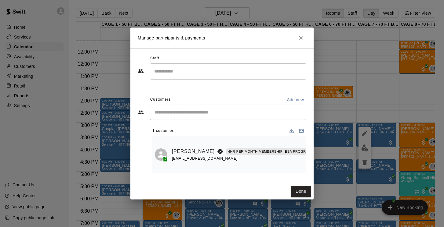
scroll to position [0, 0]
click at [300, 35] on button "Close" at bounding box center [301, 37] width 11 height 11
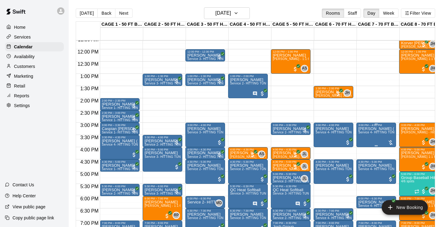
click at [364, 133] on icon "edit" at bounding box center [364, 133] width 7 height 7
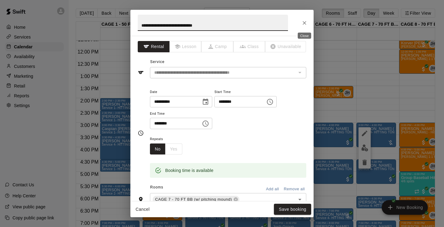
click at [307, 22] on icon "Close" at bounding box center [305, 23] width 6 height 6
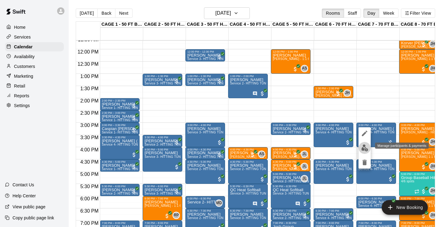
click at [364, 144] on button "edit" at bounding box center [365, 148] width 12 height 12
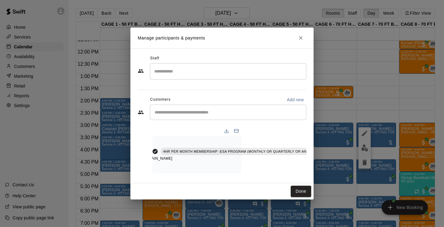
scroll to position [0, 65]
click at [324, 164] on icon "Manage bookings & payment" at bounding box center [326, 164] width 5 height 5
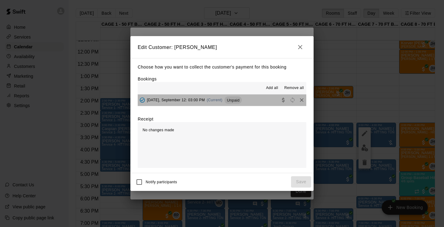
click at [183, 101] on span "Friday, September 12: 03:00 PM" at bounding box center [176, 100] width 58 height 4
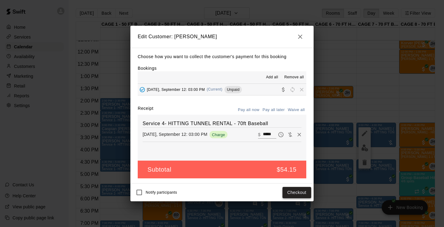
click at [295, 193] on button "Checkout" at bounding box center [297, 192] width 29 height 11
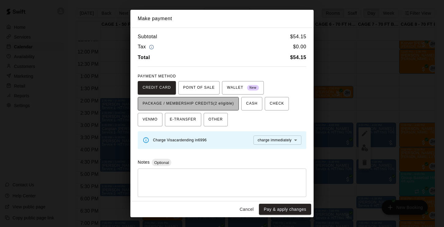
click at [218, 106] on span "PACKAGE / MEMBERSHIP CREDITS (2 eligible)" at bounding box center [188, 104] width 91 height 10
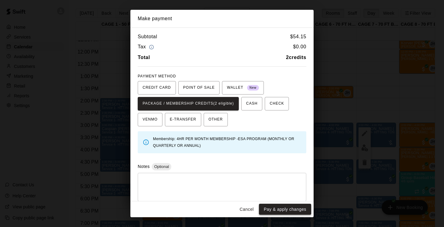
click at [273, 210] on button "Pay & apply changes" at bounding box center [285, 209] width 52 height 11
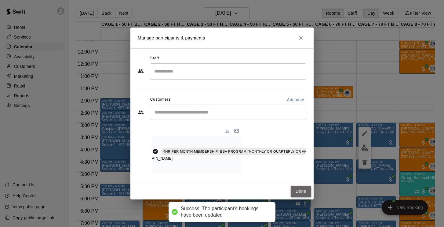
click at [301, 193] on button "Done" at bounding box center [301, 191] width 20 height 11
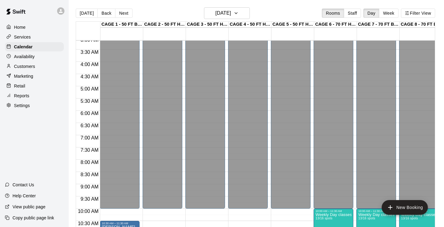
scroll to position [96, 0]
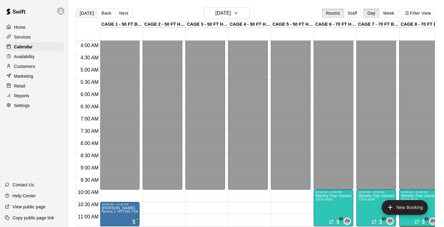
click at [88, 13] on button "[DATE]" at bounding box center [87, 13] width 22 height 9
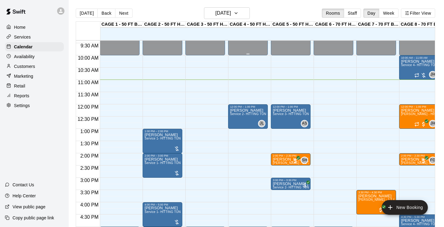
scroll to position [230, 0]
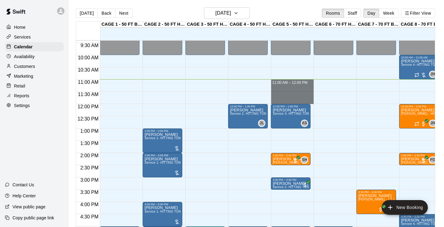
drag, startPoint x: 283, startPoint y: 80, endPoint x: 285, endPoint y: 99, distance: 19.4
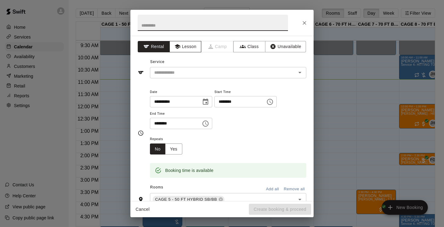
click at [190, 46] on button "Lesson" at bounding box center [186, 46] width 32 height 11
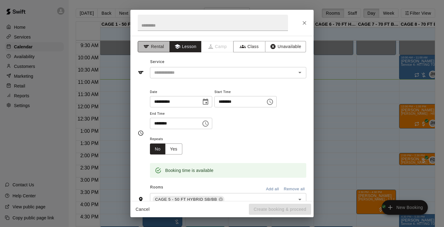
click at [160, 46] on button "Rental" at bounding box center [154, 46] width 32 height 11
click at [182, 73] on input "text" at bounding box center [219, 73] width 135 height 8
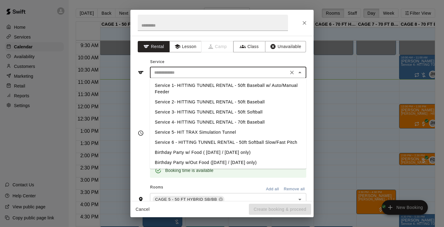
click at [235, 100] on li "Service 2- HITTING TUNNEL RENTAL - 50ft Baseball" at bounding box center [228, 102] width 157 height 10
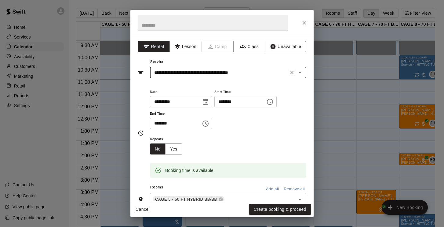
click at [260, 74] on input "**********" at bounding box center [219, 73] width 135 height 8
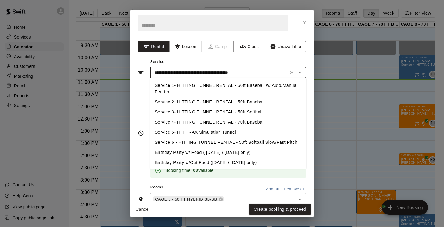
click at [253, 110] on li "Service 3- HITTING TUNNEL RENTAL - 50ft Softball" at bounding box center [228, 112] width 157 height 10
type input "**********"
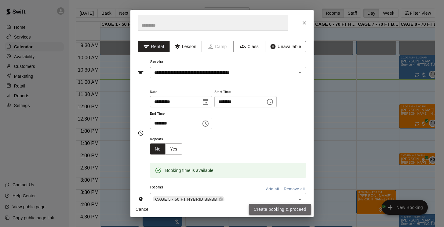
click at [264, 210] on button "Create booking & proceed" at bounding box center [280, 209] width 62 height 11
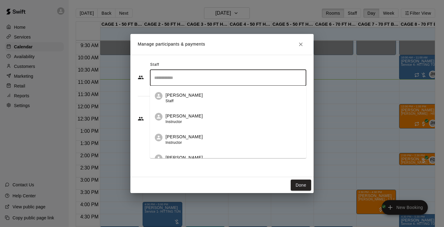
click at [223, 78] on input "Search staff" at bounding box center [228, 77] width 151 height 11
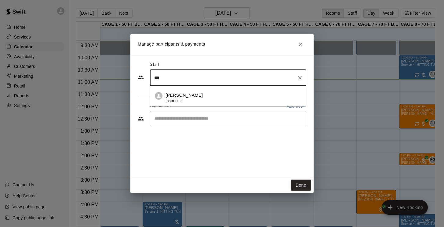
click at [194, 92] on div "Allie Skaggs Instructor" at bounding box center [234, 98] width 136 height 12
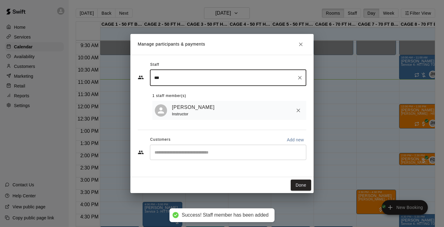
type input "***"
click at [176, 152] on input "Start typing to search customers..." at bounding box center [228, 152] width 151 height 6
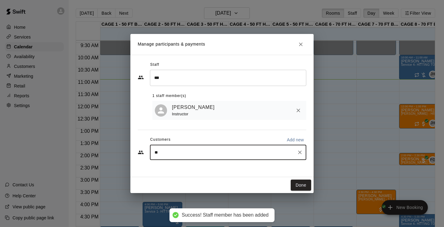
type input "***"
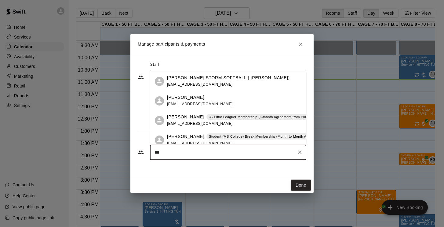
scroll to position [15, 0]
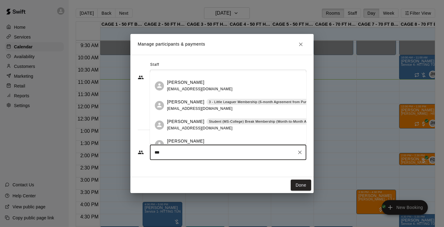
click at [182, 120] on p "[PERSON_NAME]" at bounding box center [185, 121] width 37 height 6
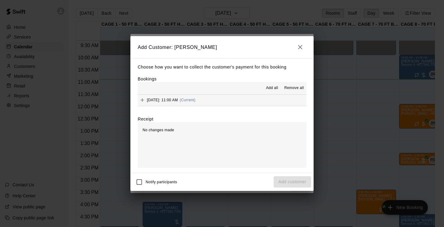
click at [178, 100] on span "Thursday, September 18: 11:00 AM" at bounding box center [162, 100] width 31 height 4
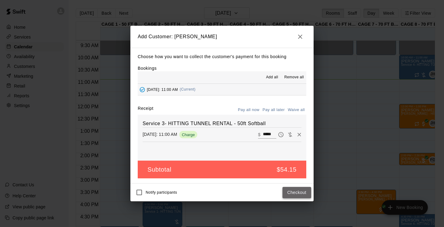
click at [296, 193] on button "Checkout" at bounding box center [297, 192] width 29 height 11
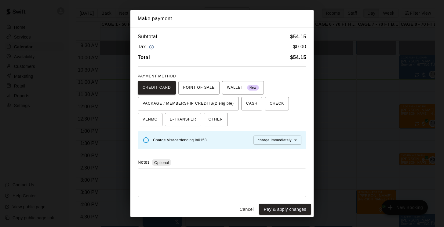
click at [249, 208] on button "Cancel" at bounding box center [247, 209] width 20 height 11
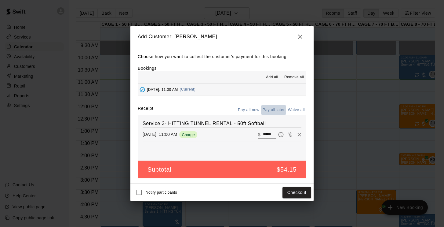
click at [280, 111] on button "Pay all later" at bounding box center [273, 109] width 25 height 9
click at [287, 191] on button "Add customer" at bounding box center [293, 192] width 38 height 11
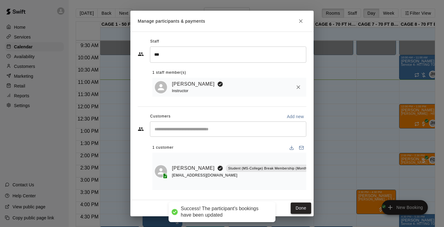
click at [299, 208] on button "Done" at bounding box center [301, 207] width 20 height 11
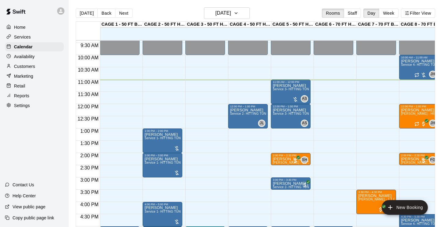
click at [34, 65] on p "Customers" at bounding box center [24, 66] width 21 height 6
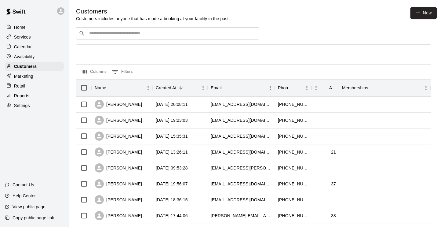
click at [128, 35] on input "Search customers by name or email" at bounding box center [171, 33] width 169 height 6
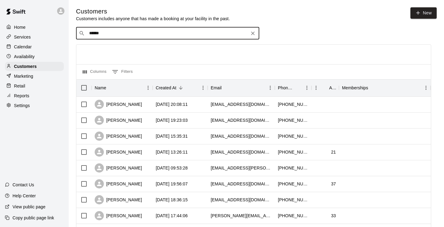
type input "*******"
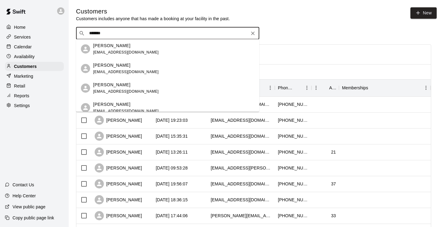
click at [117, 46] on p "Mason Bullock" at bounding box center [111, 45] width 37 height 6
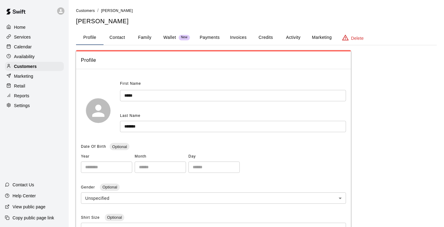
click at [245, 36] on button "Invoices" at bounding box center [239, 37] width 28 height 15
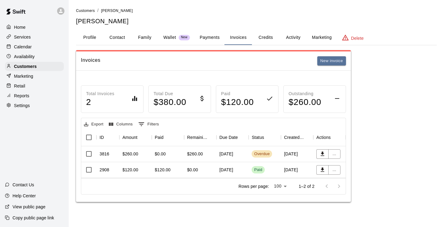
click at [226, 155] on div "September 10, 2025" at bounding box center [233, 154] width 32 height 16
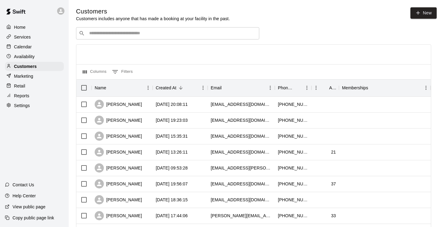
click at [164, 34] on input "Search customers by name or email" at bounding box center [171, 33] width 169 height 6
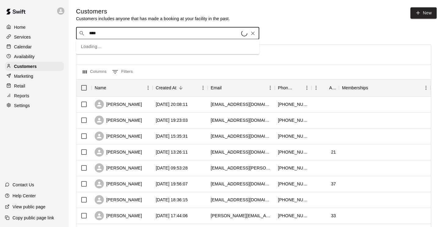
type input "*****"
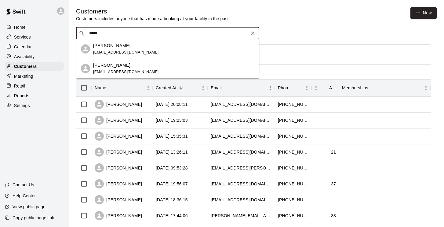
click at [138, 44] on div "Samuel Whitworth whitworthaj@yahoo.com" at bounding box center [173, 48] width 161 height 13
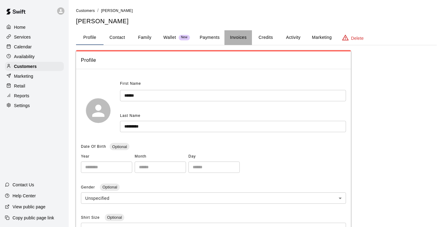
click at [237, 36] on button "Invoices" at bounding box center [239, 37] width 28 height 15
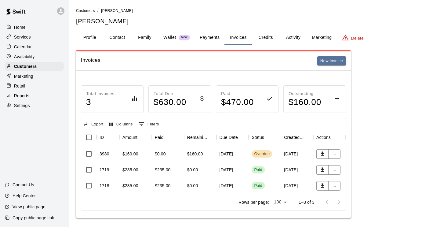
click at [202, 151] on div "$160.00" at bounding box center [195, 154] width 16 height 6
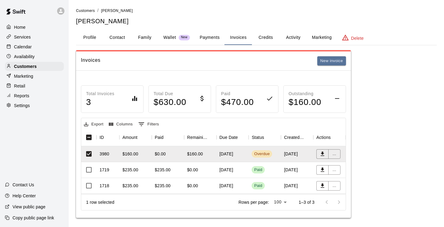
click at [27, 47] on p "Calendar" at bounding box center [23, 47] width 18 height 6
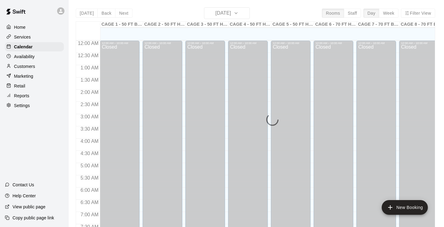
scroll to position [270, 0]
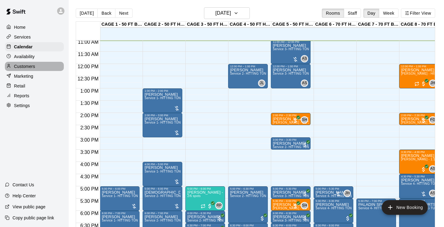
click at [25, 66] on p "Customers" at bounding box center [24, 66] width 21 height 6
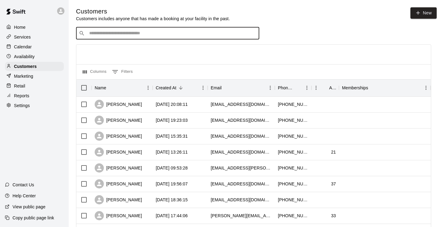
click at [90, 35] on input "Search customers by name or email" at bounding box center [171, 33] width 169 height 6
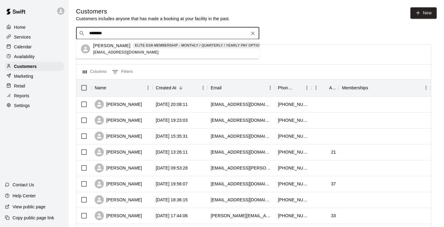
type input "*********"
click at [105, 46] on p "Colt Crosby" at bounding box center [111, 45] width 37 height 6
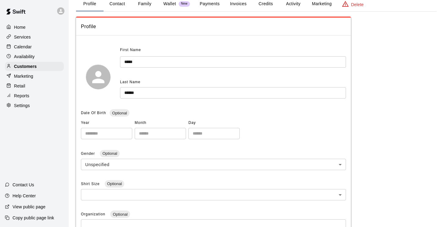
scroll to position [7, 0]
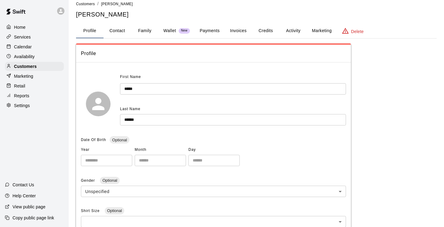
click at [239, 32] on button "Invoices" at bounding box center [239, 31] width 28 height 15
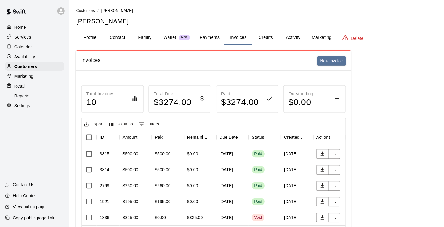
scroll to position [0, 0]
click at [28, 46] on p "Calendar" at bounding box center [23, 47] width 18 height 6
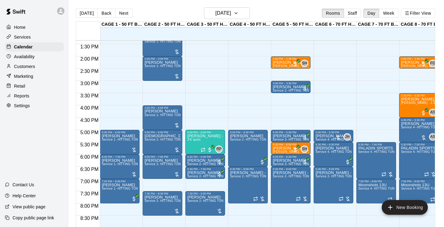
scroll to position [327, 0]
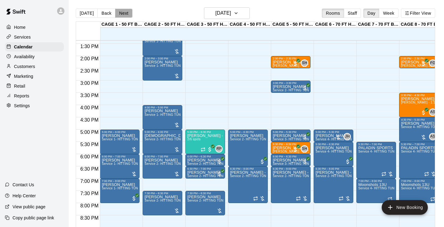
click at [121, 15] on button "Next" at bounding box center [123, 13] width 17 height 9
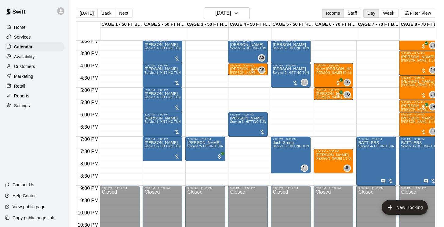
scroll to position [369, 0]
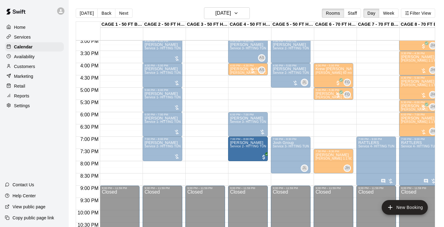
drag, startPoint x: 220, startPoint y: 144, endPoint x: 234, endPoint y: 145, distance: 13.5
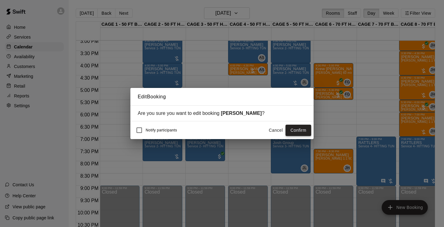
click at [305, 128] on button "Confirm" at bounding box center [299, 129] width 26 height 11
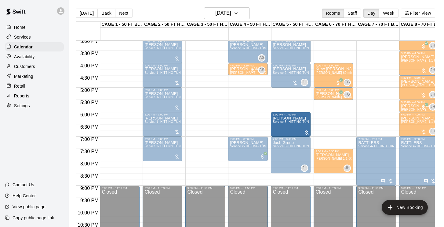
drag, startPoint x: 247, startPoint y: 127, endPoint x: 276, endPoint y: 129, distance: 29.1
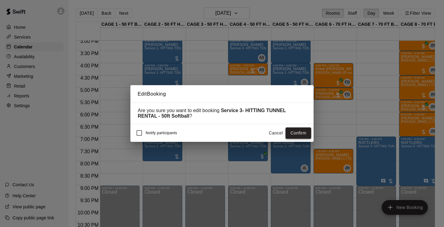
click at [296, 135] on button "Confirm" at bounding box center [299, 132] width 26 height 11
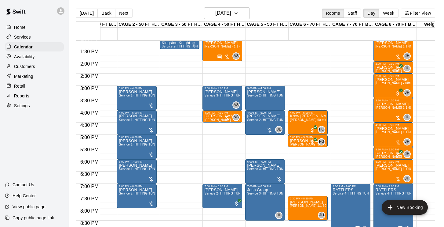
scroll to position [310, 26]
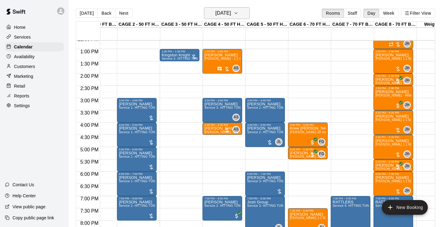
click at [223, 12] on h6 "Friday Sep 19" at bounding box center [223, 13] width 16 height 9
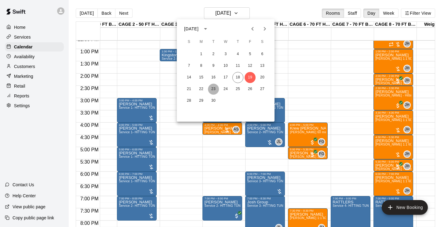
click at [214, 90] on button "23" at bounding box center [213, 88] width 11 height 11
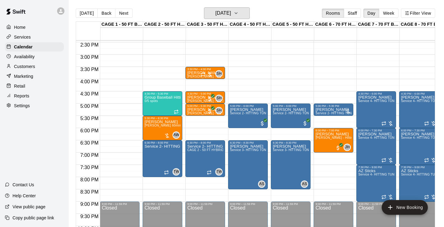
scroll to position [353, 0]
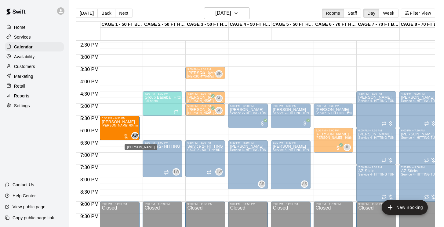
drag, startPoint x: 156, startPoint y: 131, endPoint x: 137, endPoint y: 134, distance: 19.4
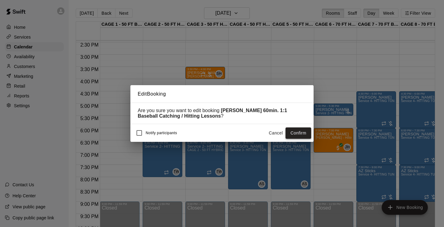
click at [302, 135] on button "Confirm" at bounding box center [299, 132] width 26 height 11
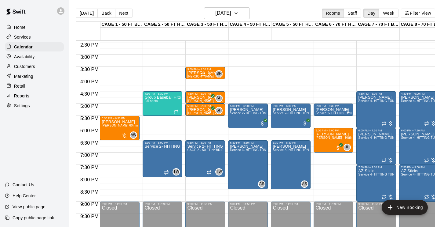
scroll to position [353, 0]
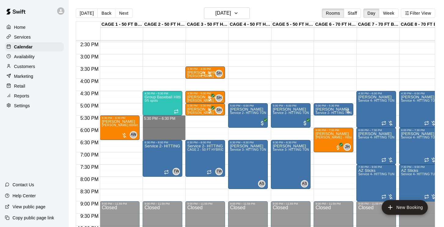
drag, startPoint x: 176, startPoint y: 119, endPoint x: 175, endPoint y: 136, distance: 17.7
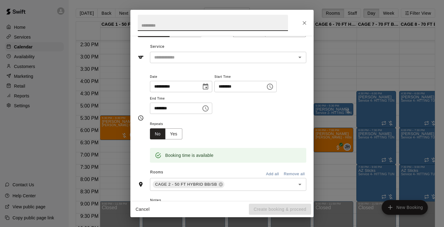
scroll to position [16, 0]
click at [234, 185] on input "text" at bounding box center [256, 184] width 61 height 8
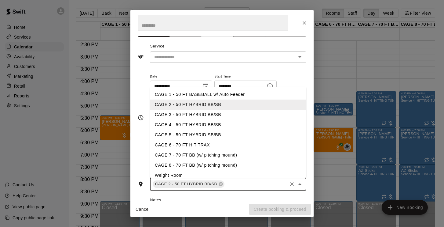
type input "*"
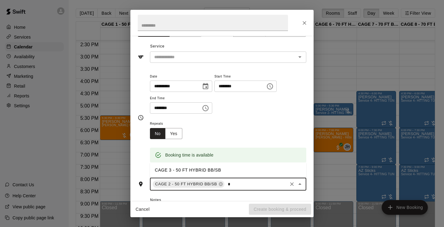
click at [210, 169] on li "CAGE 3 - 50 FT HYBRID BB/SB" at bounding box center [228, 170] width 157 height 10
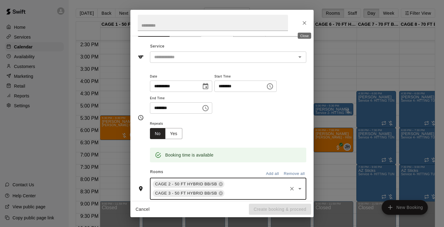
click at [302, 24] on icon "Close" at bounding box center [305, 23] width 6 height 6
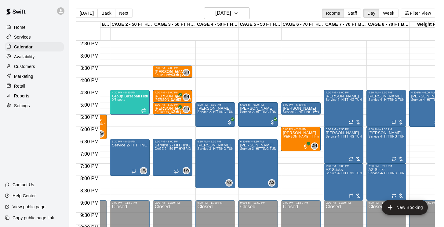
scroll to position [352, 33]
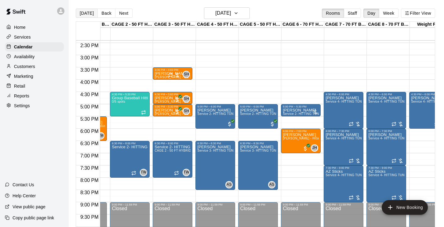
click at [86, 12] on button "[DATE]" at bounding box center [87, 13] width 22 height 9
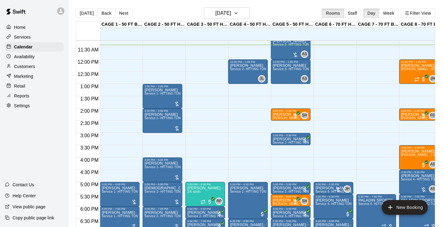
scroll to position [271, 0]
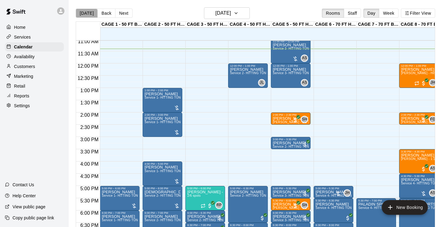
click at [86, 16] on button "[DATE]" at bounding box center [87, 13] width 22 height 9
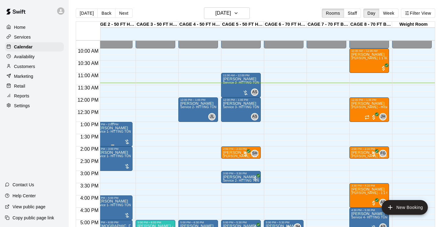
scroll to position [0, 50]
click at [376, 61] on div "Grant Sersig John Havird 1:1 60 min. pitching Lesson" at bounding box center [370, 165] width 36 height 227
click at [356, 60] on icon "edit" at bounding box center [358, 59] width 6 height 6
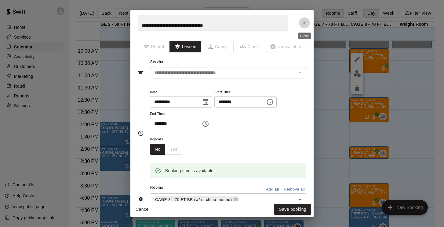
click at [302, 20] on icon "Close" at bounding box center [305, 23] width 6 height 6
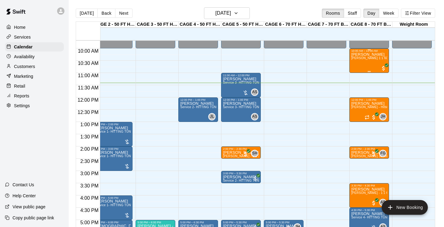
click at [359, 64] on div "Grant Sersig John Havird 1:1 60 min. pitching Lesson" at bounding box center [370, 165] width 36 height 227
click at [357, 72] on img "edit" at bounding box center [357, 73] width 7 height 7
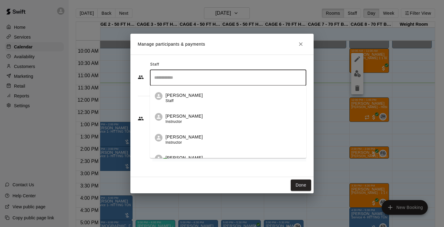
click at [245, 80] on input "Search staff" at bounding box center [228, 77] width 151 height 11
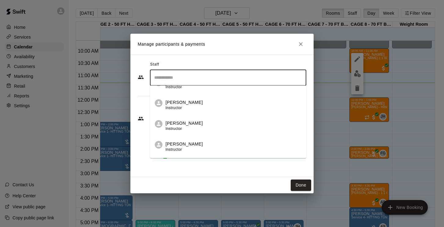
scroll to position [118, 0]
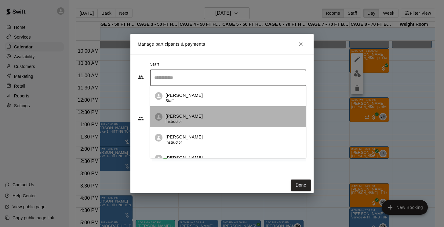
click at [183, 123] on div "Frankie Gulko Instructor" at bounding box center [184, 119] width 37 height 12
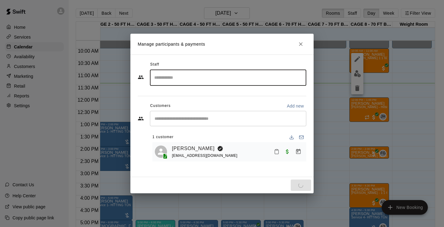
click at [191, 81] on input "Search staff" at bounding box center [228, 77] width 151 height 11
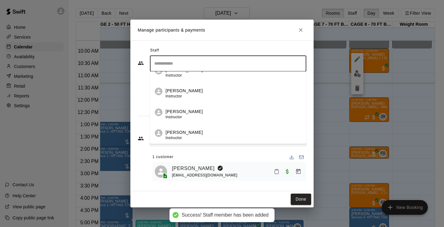
scroll to position [32, 0]
click at [277, 37] on h2 "Manage participants & payments" at bounding box center [222, 30] width 183 height 21
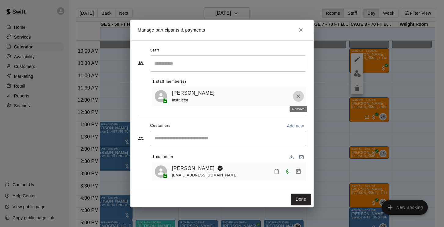
click at [301, 95] on icon "Remove" at bounding box center [299, 96] width 6 height 6
click at [299, 96] on icon "Remove" at bounding box center [299, 96] width 4 height 4
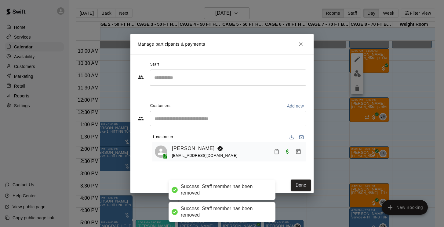
click at [226, 75] on input "Search staff" at bounding box center [228, 77] width 151 height 11
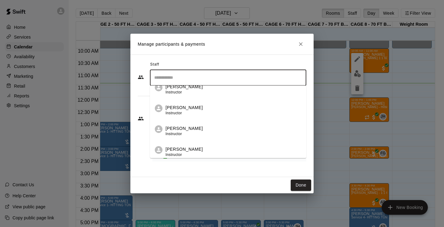
scroll to position [125, 0]
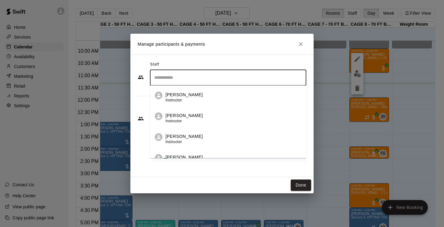
click at [178, 114] on p "John Havird" at bounding box center [184, 115] width 37 height 6
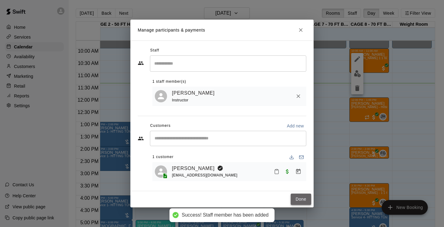
click at [302, 194] on button "Done" at bounding box center [301, 198] width 20 height 11
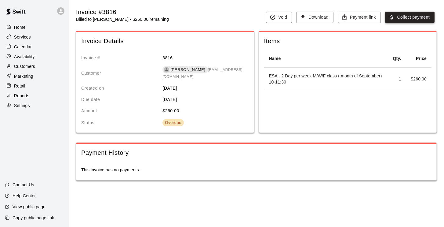
click at [408, 17] on button "Collect payment" at bounding box center [410, 17] width 50 height 11
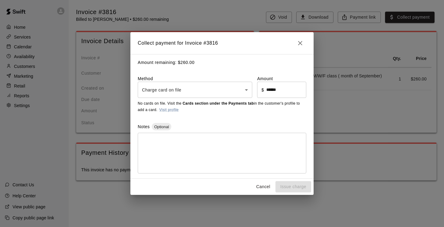
click at [170, 94] on body "Home Services Calendar Availability Customers Marketing Retail Reports Settings…" at bounding box center [222, 96] width 444 height 193
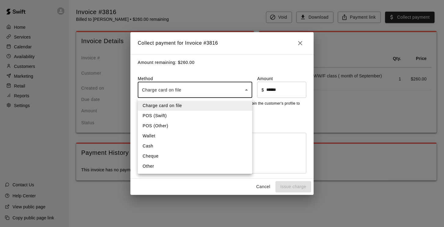
click at [169, 165] on li "Other" at bounding box center [195, 166] width 115 height 10
type input "*****"
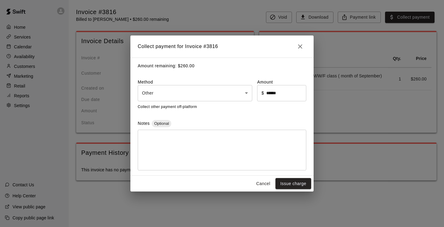
click at [178, 132] on div "* ​" at bounding box center [222, 150] width 169 height 41
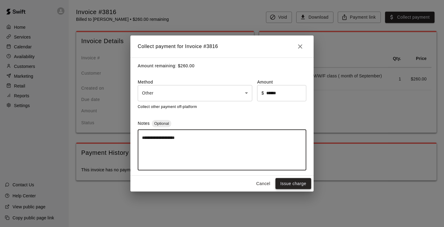
type textarea "**********"
click at [298, 185] on button "Issue charge" at bounding box center [294, 183] width 36 height 11
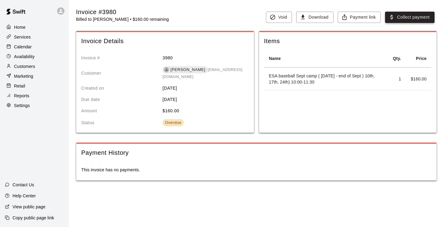
click at [412, 15] on button "Collect payment" at bounding box center [410, 17] width 50 height 11
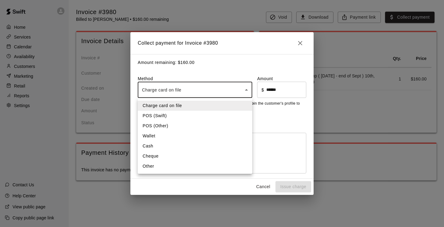
click at [184, 93] on body "Home Services Calendar Availability Customers Marketing Retail Reports Settings…" at bounding box center [222, 96] width 444 height 193
click at [156, 167] on li "Other" at bounding box center [195, 166] width 115 height 10
type input "*****"
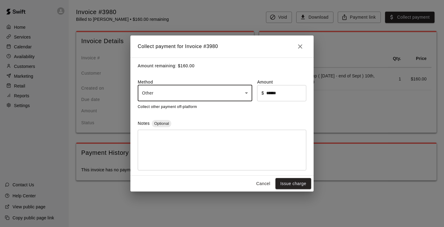
click at [177, 135] on textarea at bounding box center [222, 149] width 160 height 31
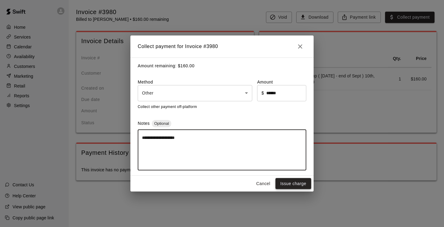
type textarea "**********"
click at [289, 183] on button "Issue charge" at bounding box center [294, 183] width 36 height 11
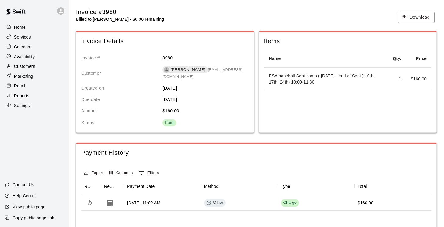
click at [24, 67] on p "Customers" at bounding box center [24, 66] width 21 height 6
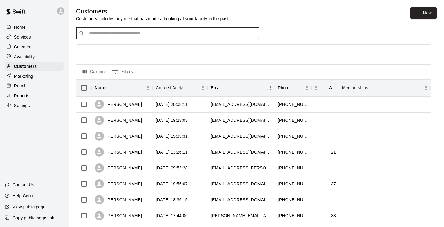
click at [140, 35] on input "Search customers by name or email" at bounding box center [171, 33] width 169 height 6
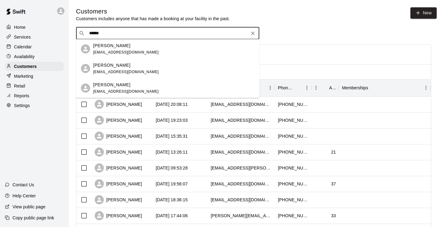
type input "*******"
click at [113, 46] on p "[PERSON_NAME]" at bounding box center [111, 45] width 37 height 6
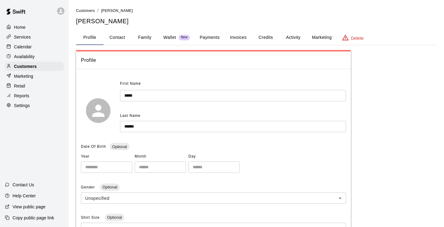
click at [236, 40] on button "Invoices" at bounding box center [239, 37] width 28 height 15
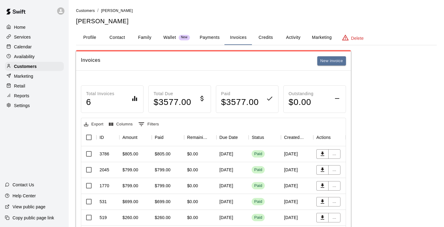
click at [24, 44] on p "Calendar" at bounding box center [23, 47] width 18 height 6
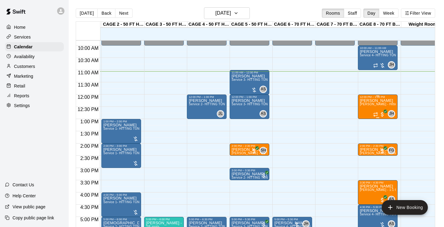
scroll to position [238, 41]
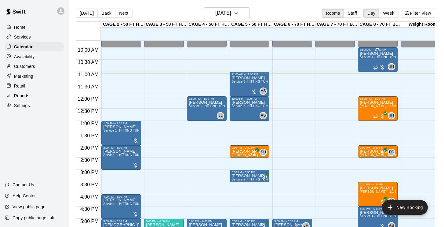
click at [378, 63] on div "[PERSON_NAME] Service 4- HITTING TUNNEL RENTAL - 70ft Baseball" at bounding box center [378, 164] width 36 height 227
click at [344, 67] on div at bounding box center [222, 113] width 444 height 227
click at [370, 58] on span "Service 4- HITTING TUNNEL RENTAL - 70ft Baseball" at bounding box center [399, 56] width 78 height 3
click at [368, 91] on icon "delete" at bounding box center [366, 91] width 4 height 6
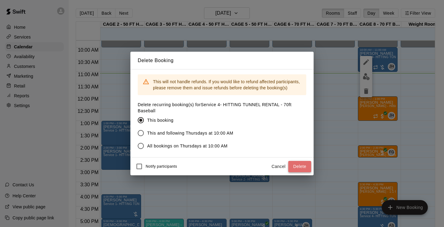
click at [299, 166] on button "Delete" at bounding box center [300, 166] width 23 height 11
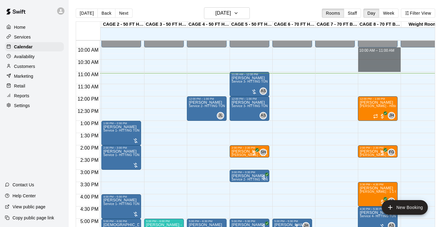
drag, startPoint x: 378, startPoint y: 50, endPoint x: 378, endPoint y: 68, distance: 17.7
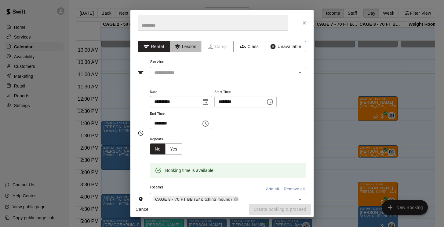
click at [195, 49] on button "Lesson" at bounding box center [186, 46] width 32 height 11
click at [196, 72] on input "text" at bounding box center [219, 73] width 135 height 8
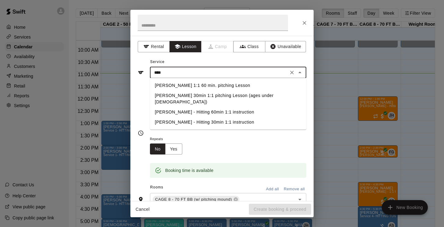
click at [204, 83] on li "[PERSON_NAME] 1:1 60 min. pitching Lesson" at bounding box center [228, 85] width 157 height 10
type input "**********"
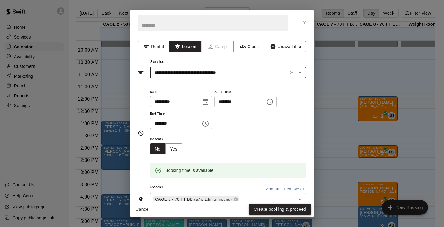
click at [271, 208] on button "Create booking & proceed" at bounding box center [280, 209] width 62 height 11
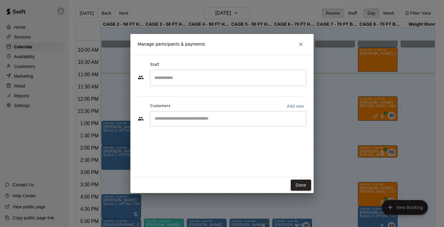
click at [198, 119] on input "Start typing to search customers..." at bounding box center [228, 119] width 151 height 6
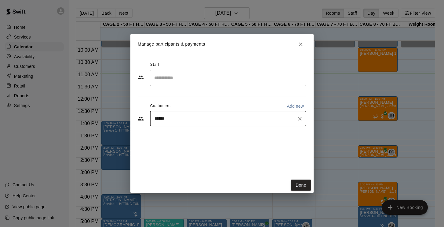
type input "*******"
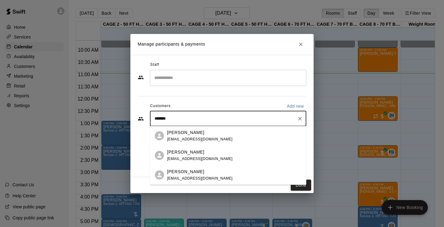
click at [190, 133] on p "[PERSON_NAME]" at bounding box center [185, 132] width 37 height 6
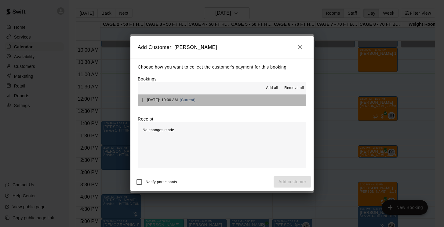
click at [184, 95] on div "[DATE]: 10:00 AM (Current)" at bounding box center [167, 99] width 58 height 9
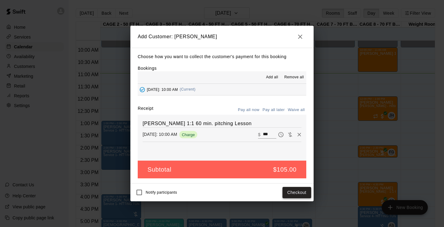
click at [301, 191] on button "Checkout" at bounding box center [297, 192] width 29 height 11
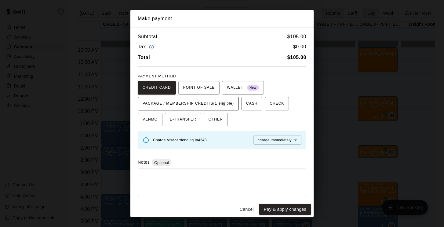
click at [223, 101] on span "PACKAGE / MEMBERSHIP CREDITS (1 eligible)" at bounding box center [188, 104] width 91 height 10
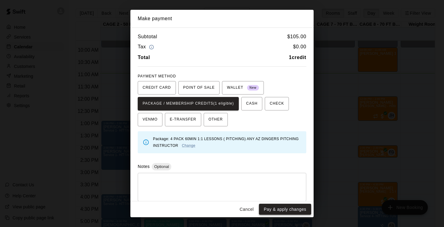
click at [287, 212] on button "Pay & apply changes" at bounding box center [285, 209] width 52 height 11
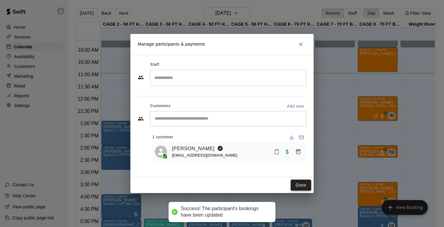
click at [301, 184] on button "Done" at bounding box center [301, 184] width 20 height 11
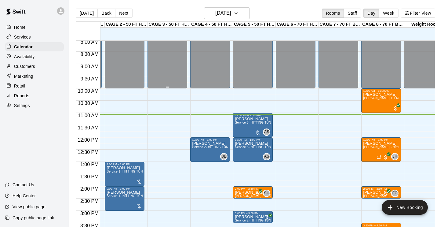
scroll to position [0, 38]
